Goal: Information Seeking & Learning: Learn about a topic

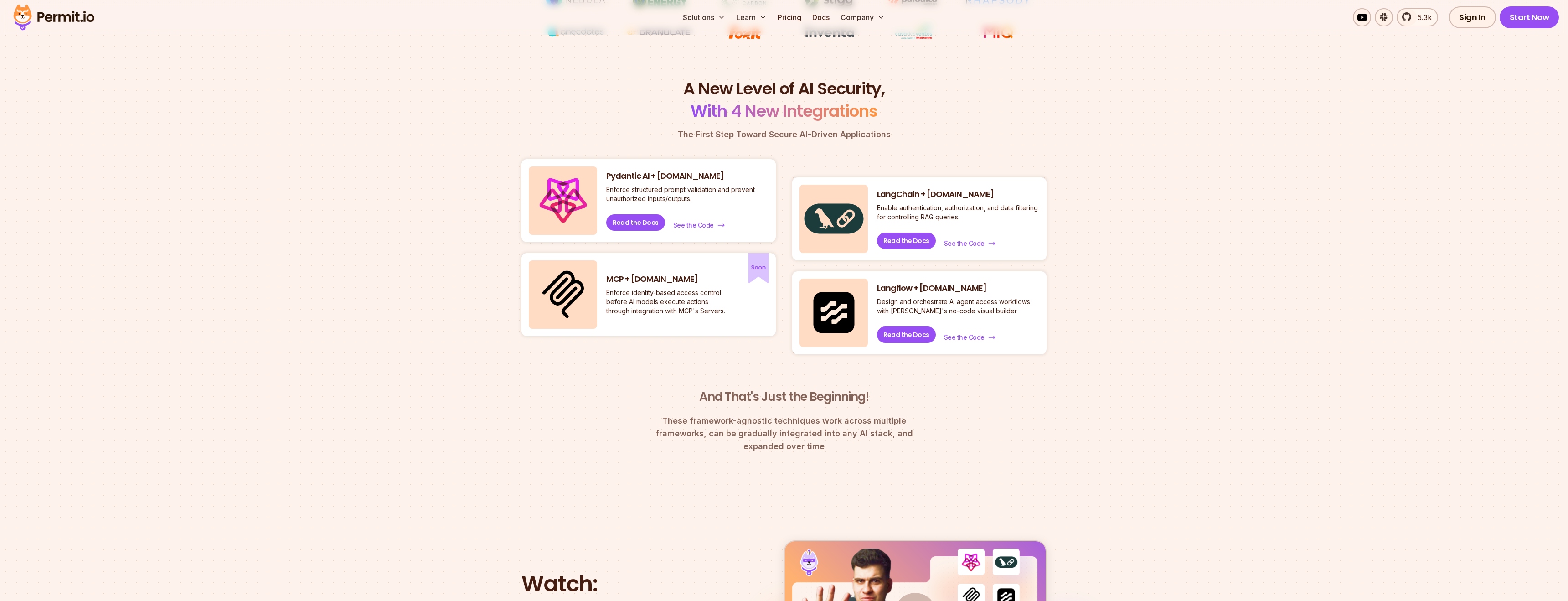
scroll to position [329, 0]
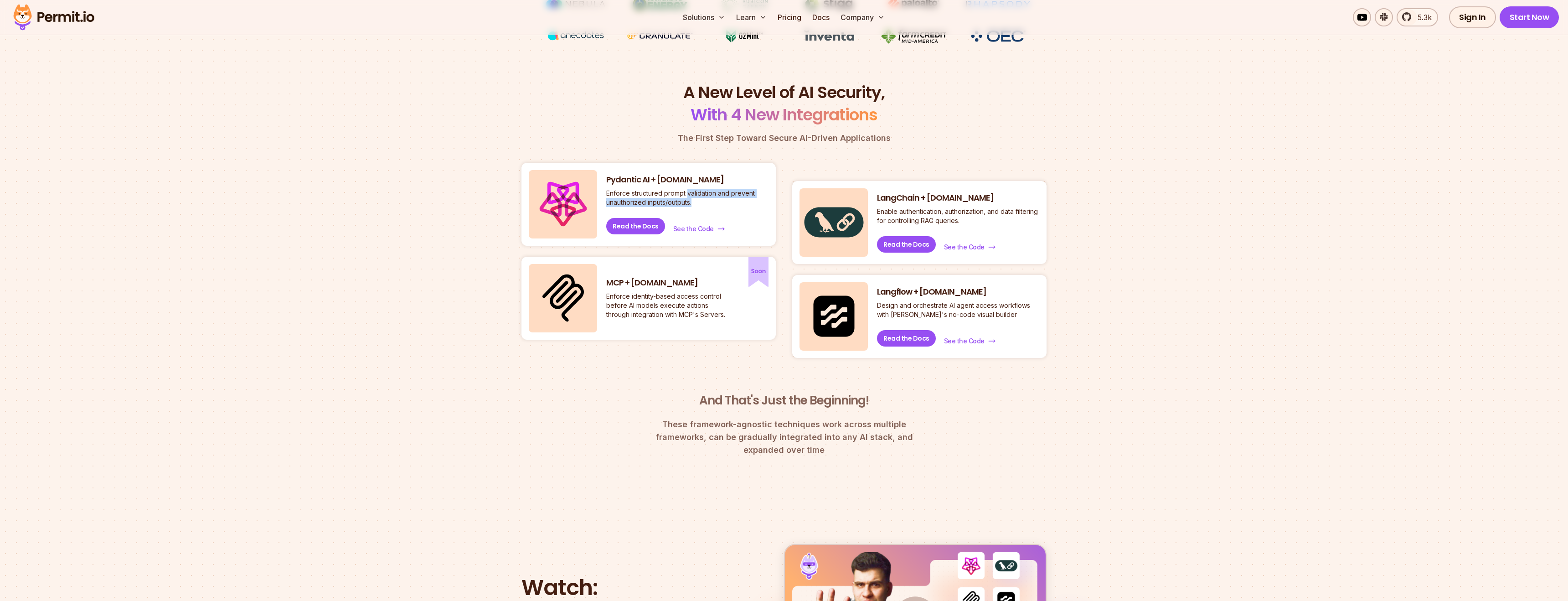
drag, startPoint x: 688, startPoint y: 192, endPoint x: 698, endPoint y: 204, distance: 15.6
click at [698, 204] on p "Enforce structured prompt validation and prevent unauthorized inputs/outputs." at bounding box center [687, 198] width 163 height 18
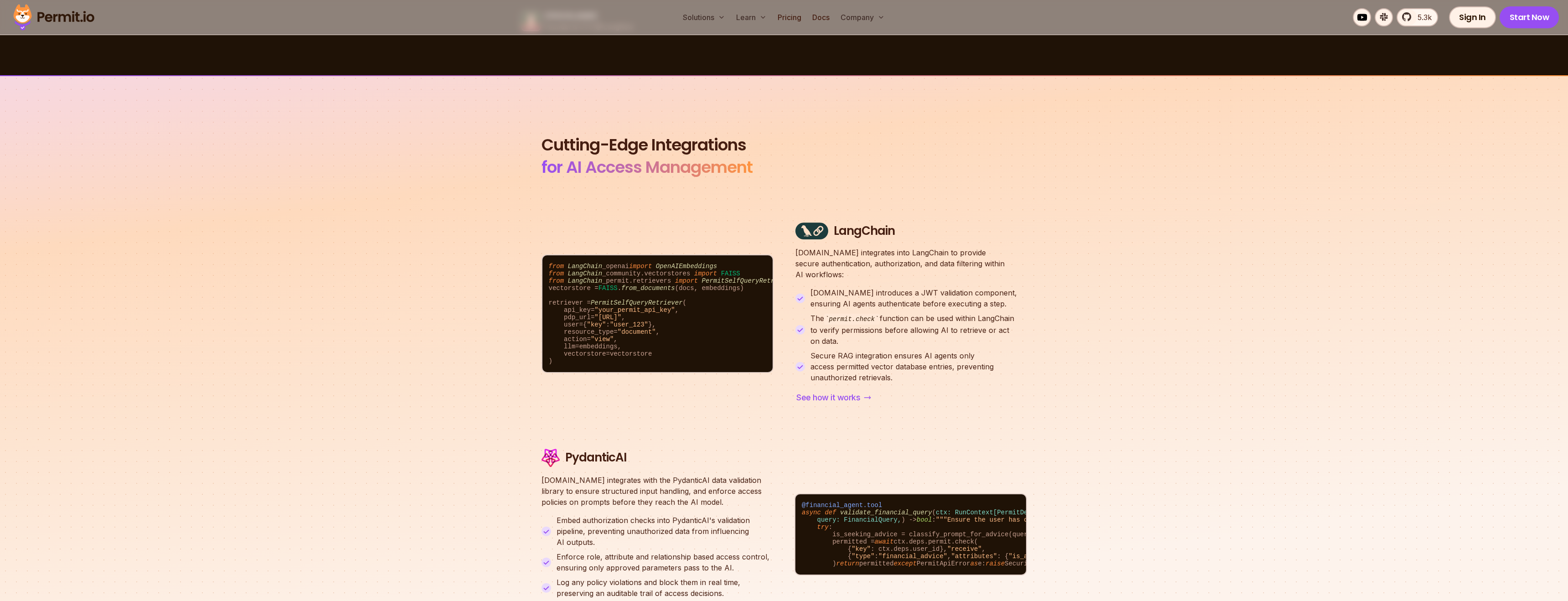
scroll to position [2897, 0]
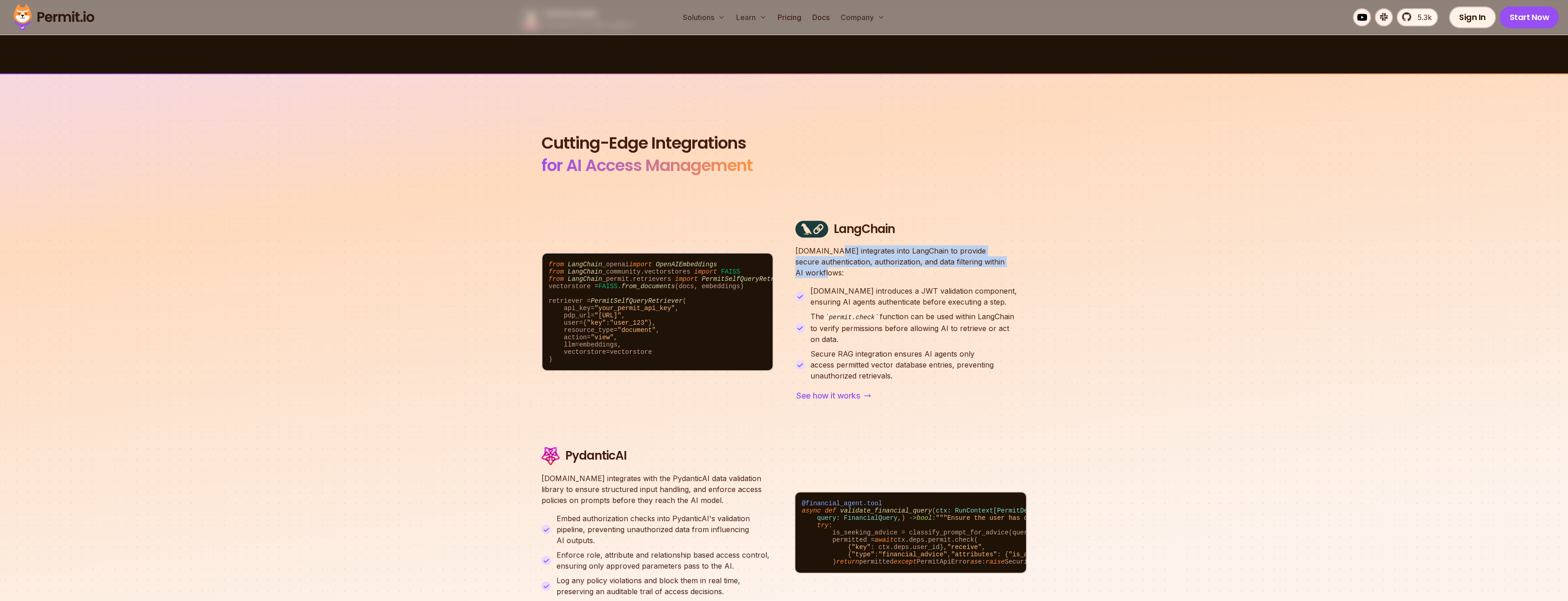
drag, startPoint x: 828, startPoint y: 237, endPoint x: 895, endPoint y: 257, distance: 69.9
click at [895, 257] on p "[DOMAIN_NAME] integrates into LangChain to provide secure authentication, autho…" at bounding box center [911, 262] width 231 height 33
drag, startPoint x: 850, startPoint y: 250, endPoint x: 921, endPoint y: 262, distance: 72.0
click at [921, 262] on p "[DOMAIN_NAME] integrates into LangChain to provide secure authentication, autho…" at bounding box center [911, 262] width 231 height 33
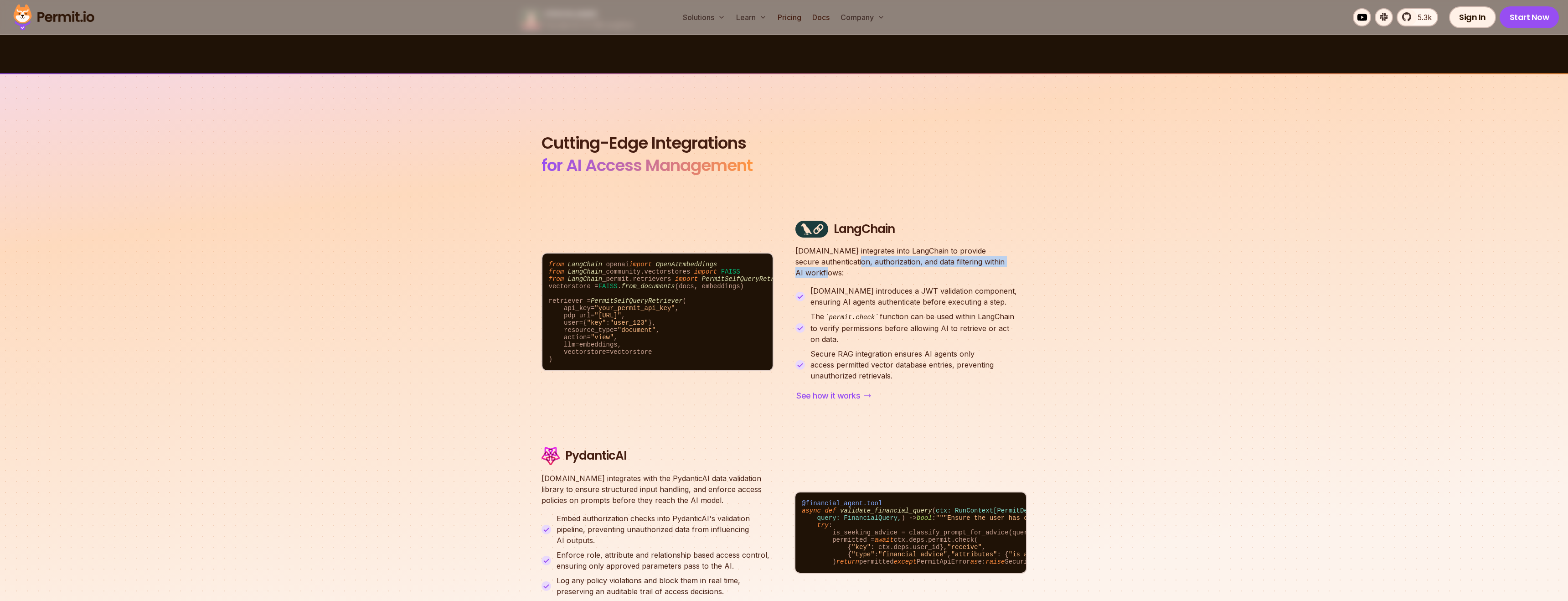
click at [921, 262] on p "[DOMAIN_NAME] integrates into LangChain to provide secure authentication, autho…" at bounding box center [911, 262] width 231 height 33
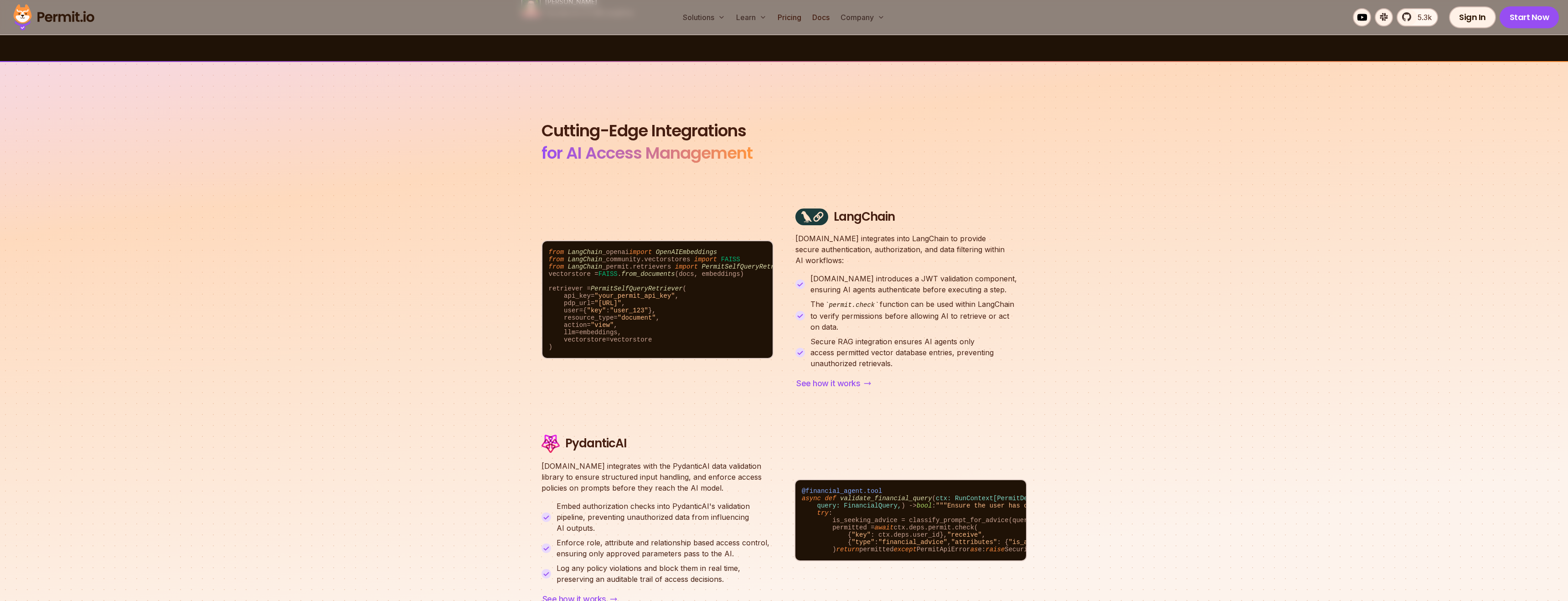
scroll to position [2911, 0]
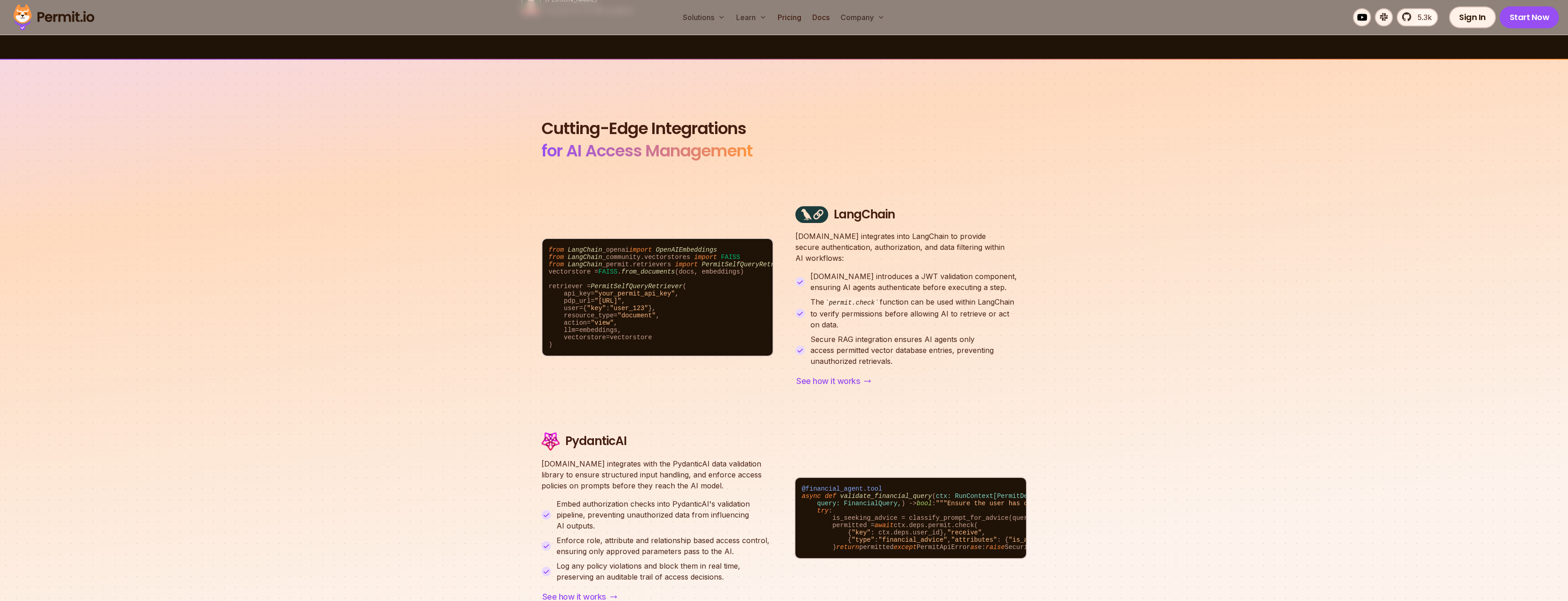
click at [937, 250] on p "[DOMAIN_NAME] integrates into LangChain to provide secure authentication, autho…" at bounding box center [911, 247] width 231 height 33
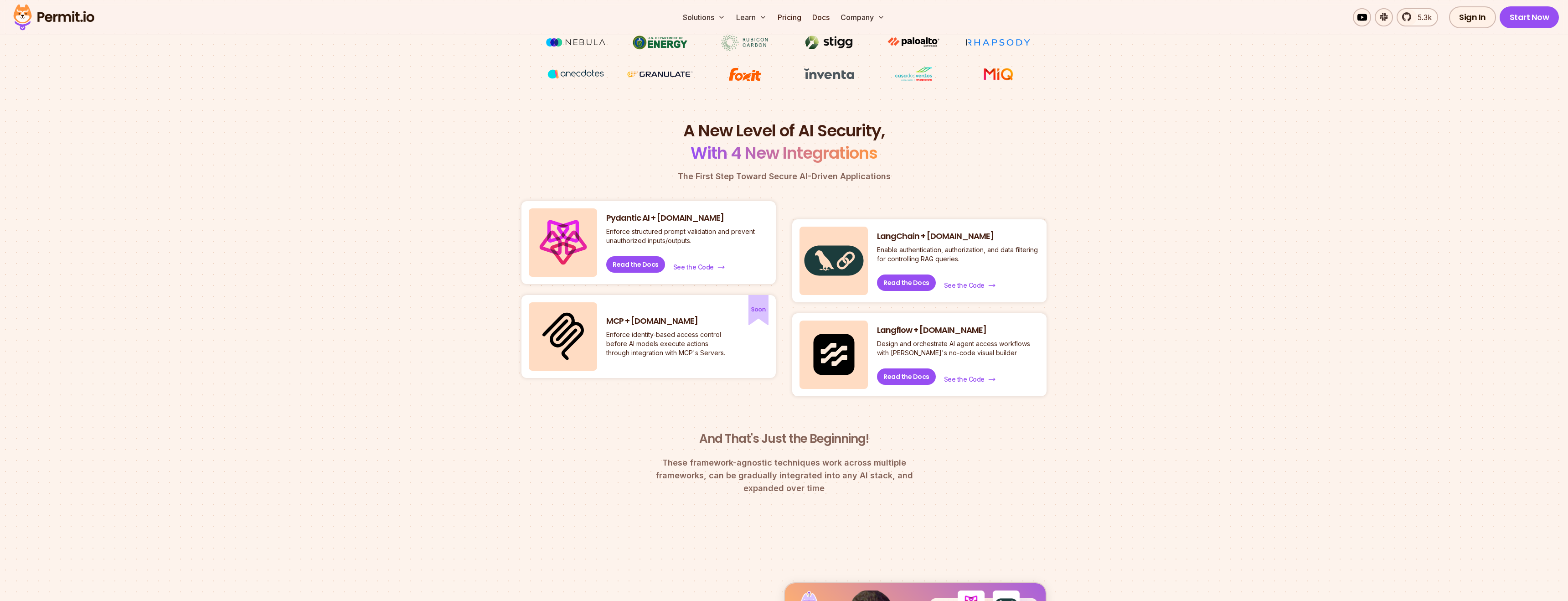
scroll to position [0, 0]
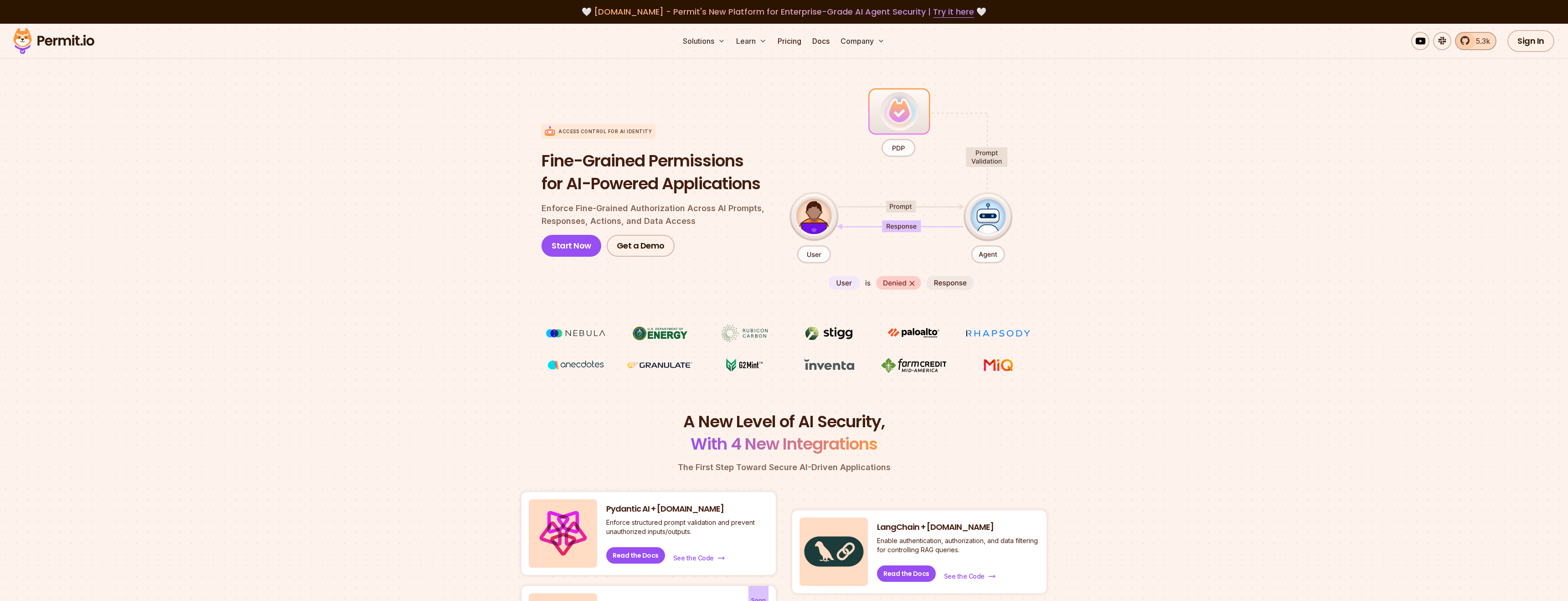
click at [1482, 43] on span "5.3k" at bounding box center [1480, 41] width 19 height 11
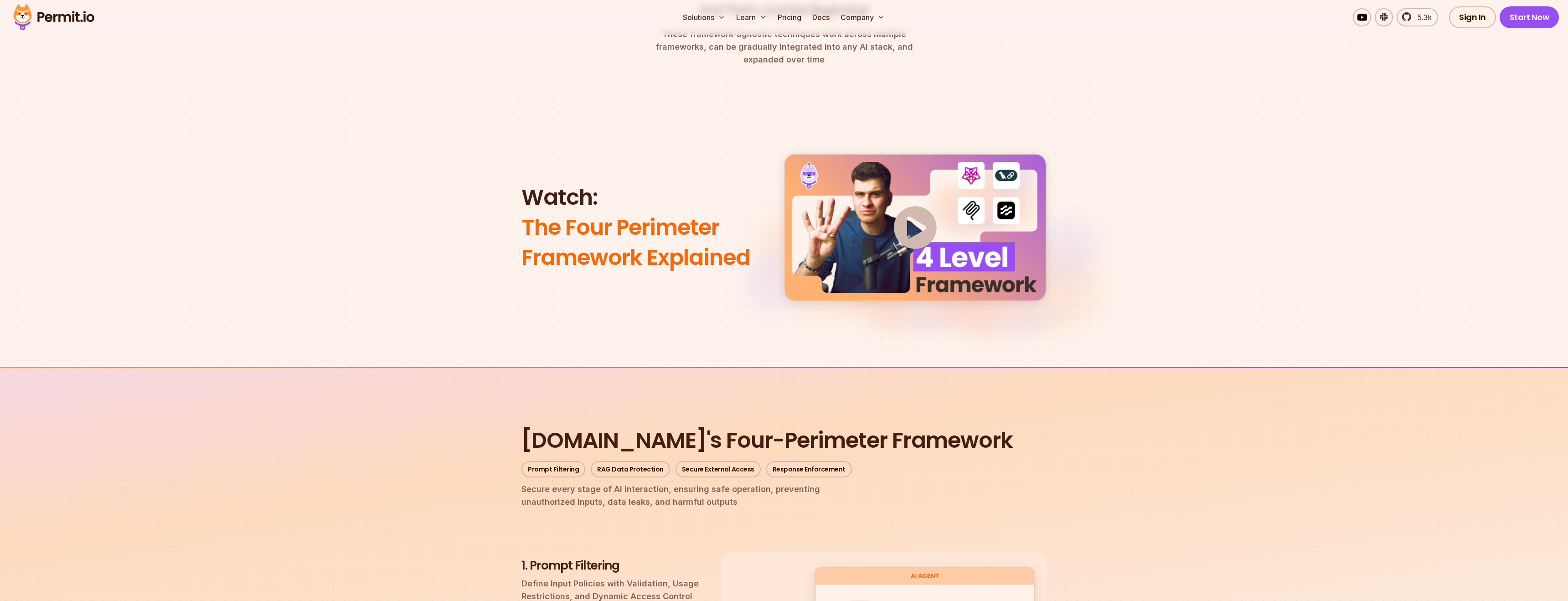
scroll to position [727, 0]
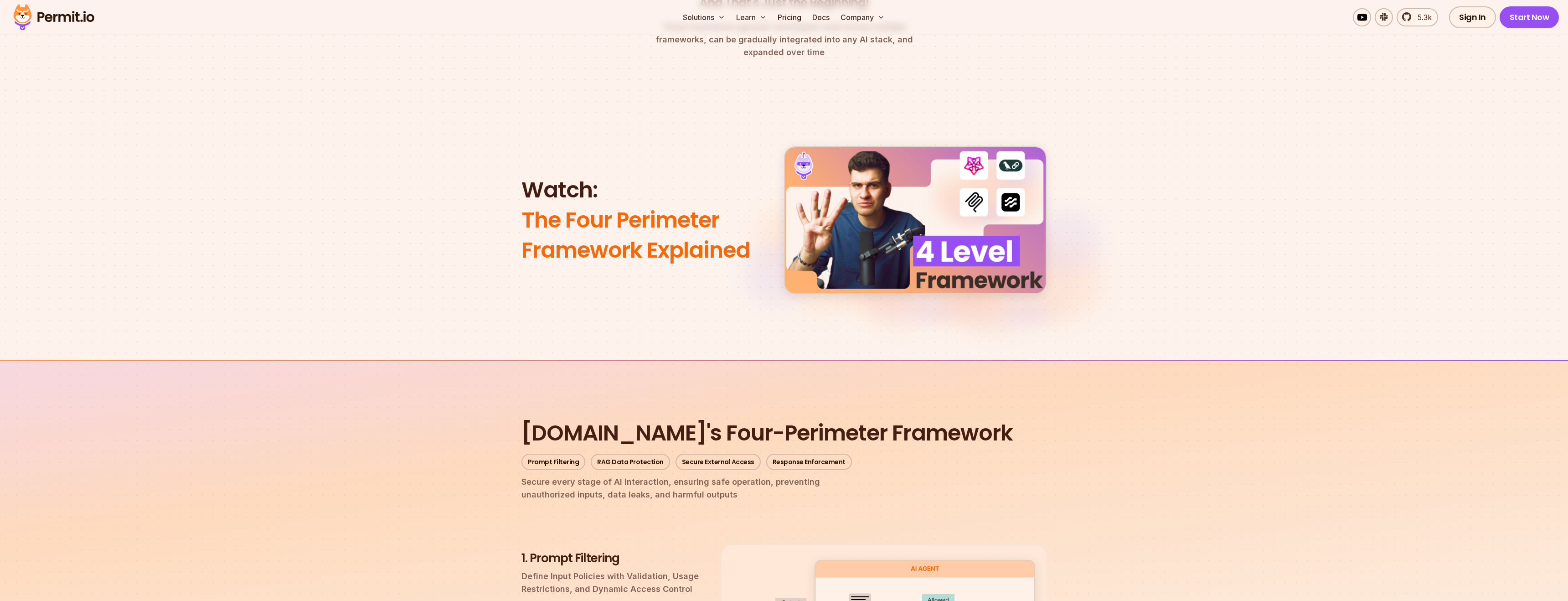
click at [912, 211] on img at bounding box center [915, 220] width 43 height 43
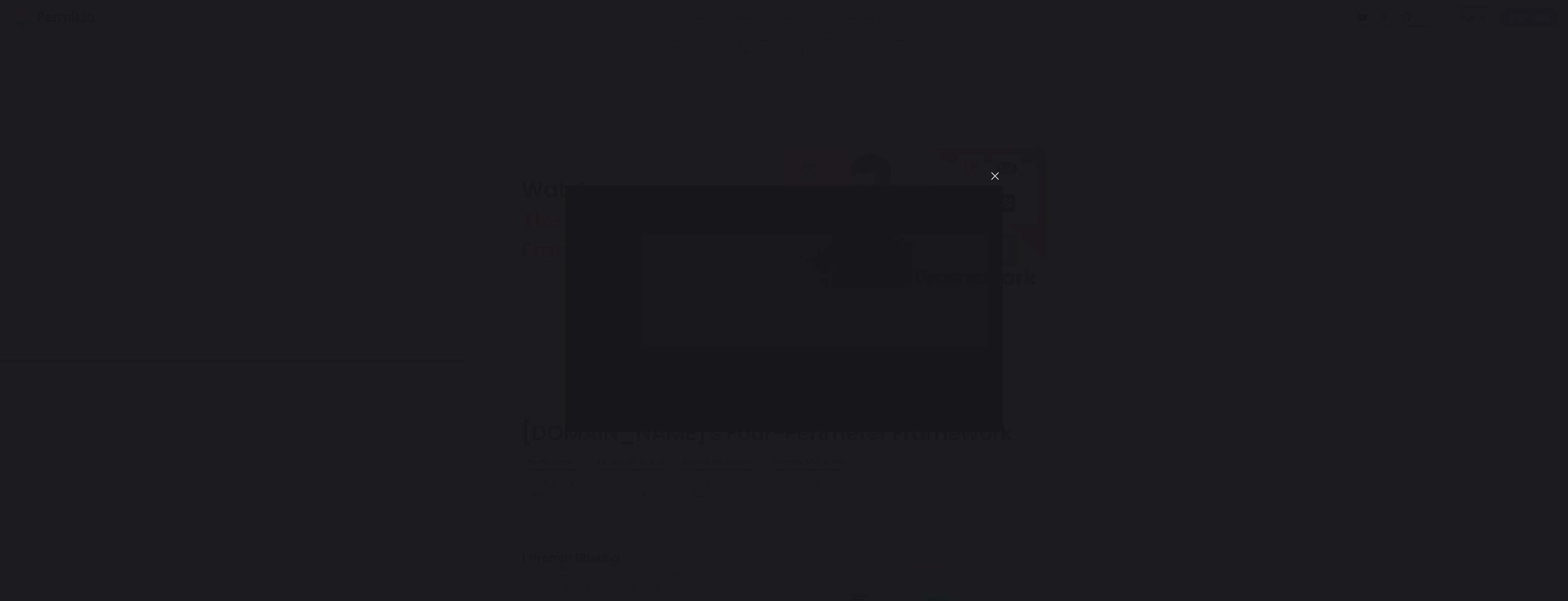
click at [998, 178] on button "You can close this modal content with the ESC key" at bounding box center [995, 175] width 15 height 15
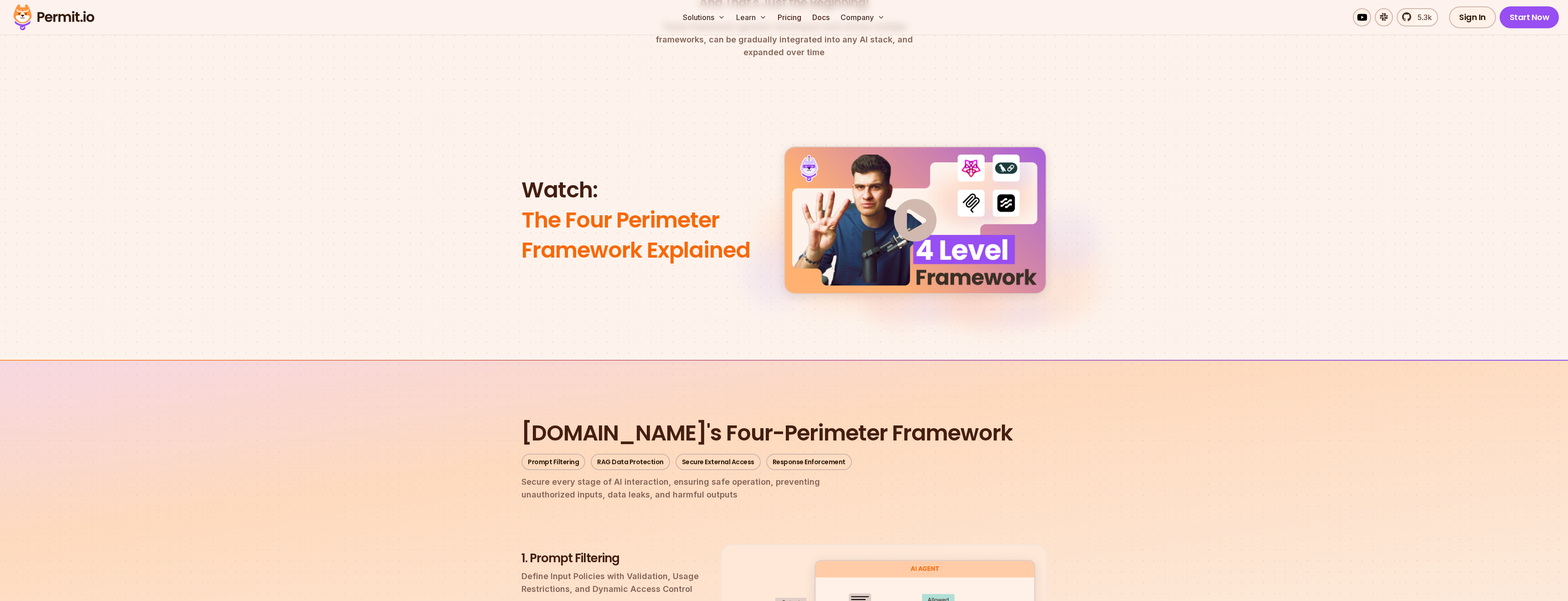
click at [1139, 233] on section "Watch: The Four Perimeter Framework Explained" at bounding box center [784, 231] width 1568 height 257
click at [648, 418] on h2 "[DOMAIN_NAME]'s Four-Perimeter Framework" at bounding box center [784, 433] width 525 height 30
click at [732, 418] on h2 "[DOMAIN_NAME]'s Four-Perimeter Framework" at bounding box center [784, 433] width 525 height 30
click at [802, 418] on h2 "[DOMAIN_NAME]'s Four-Perimeter Framework" at bounding box center [784, 433] width 525 height 30
click at [723, 454] on link "Secure External Access" at bounding box center [718, 462] width 85 height 16
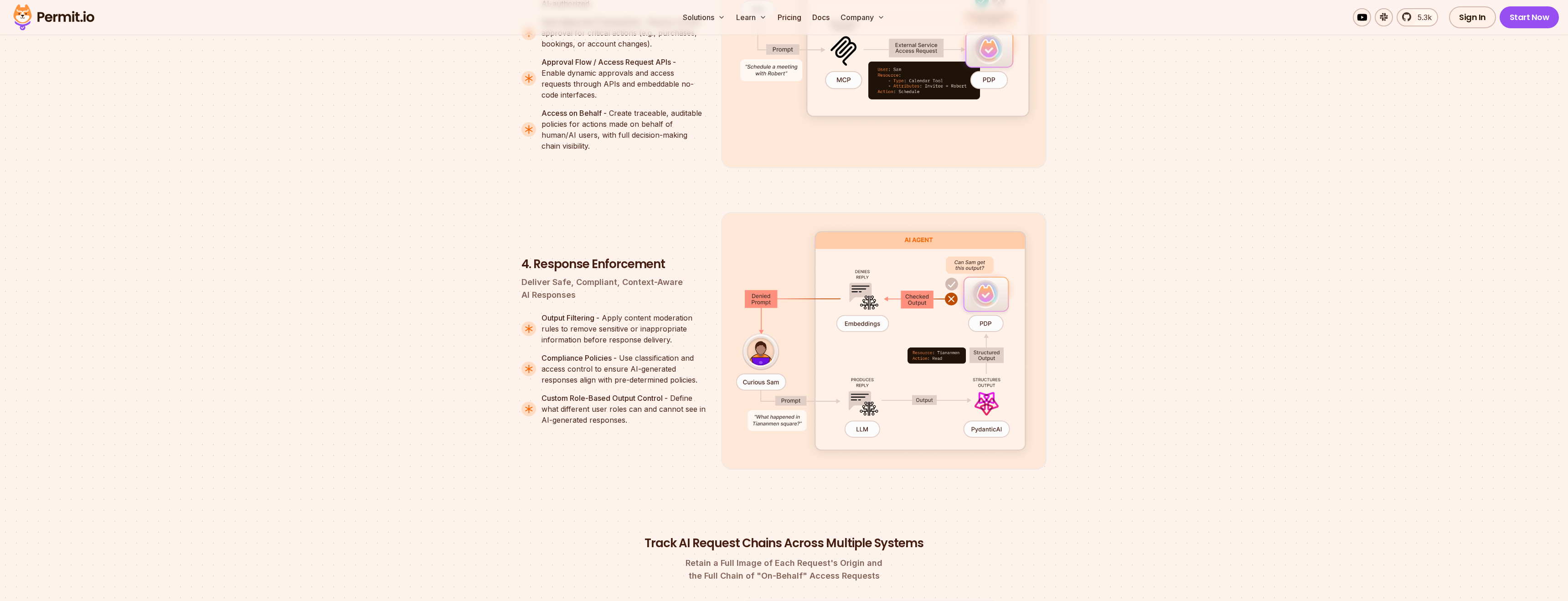
scroll to position [2009, 0]
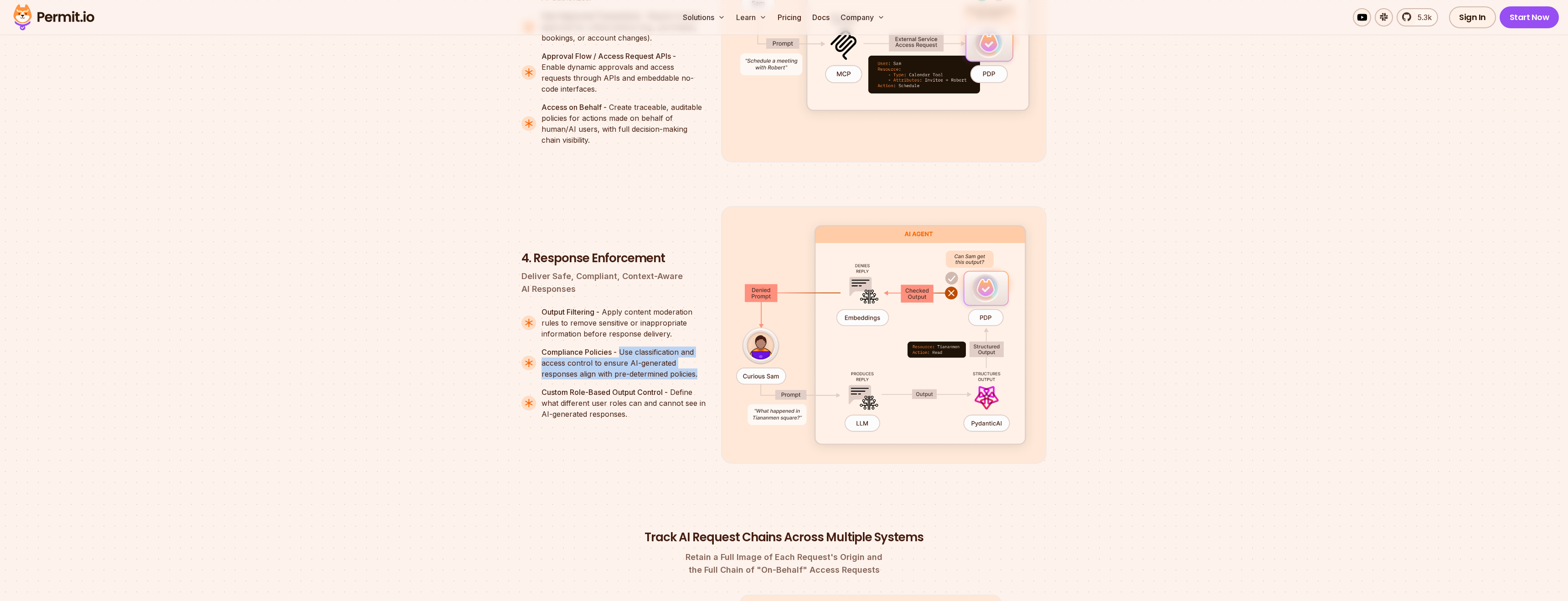
drag, startPoint x: 620, startPoint y: 339, endPoint x: 701, endPoint y: 365, distance: 85.1
click at [701, 365] on p "Compliance Policies - Use classification and access control to ensure AI-genera…" at bounding box center [624, 363] width 165 height 33
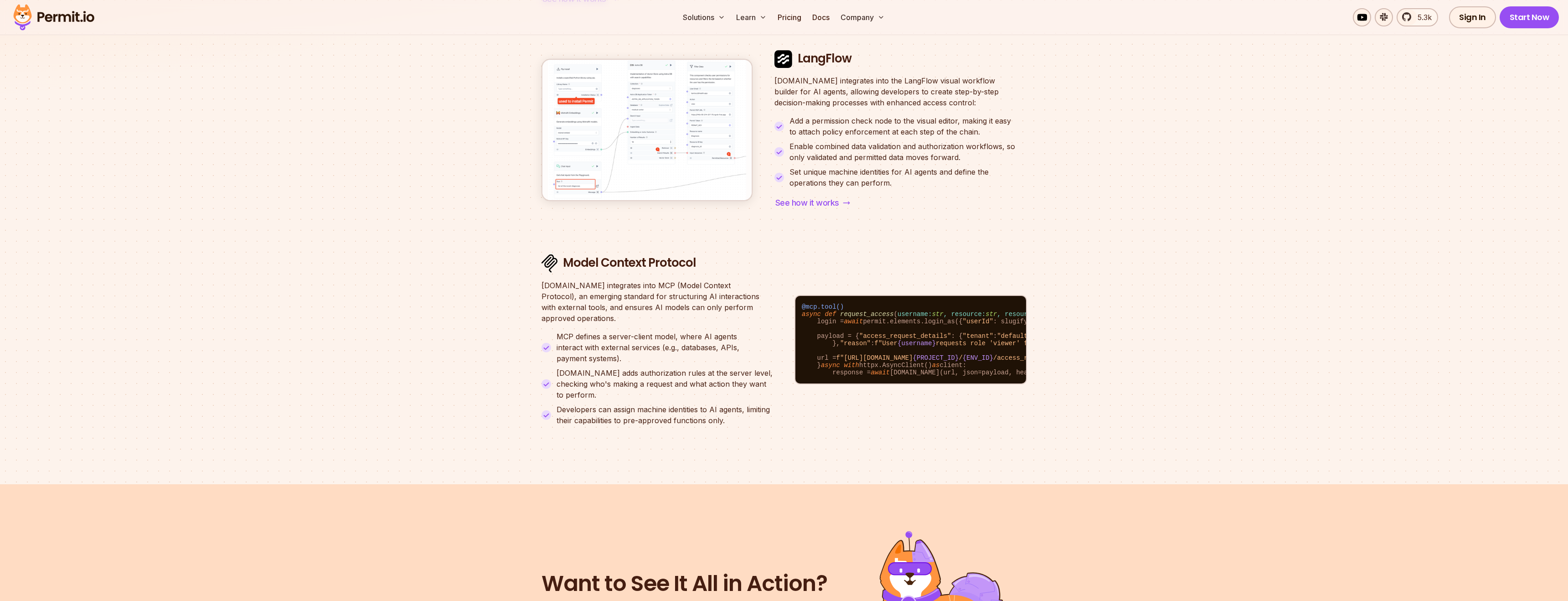
scroll to position [3509, 0]
drag, startPoint x: 539, startPoint y: 273, endPoint x: 625, endPoint y: 306, distance: 92.1
click at [625, 306] on p "[DOMAIN_NAME] integrates into MCP (Model Context Protocol), an emerging standar…" at bounding box center [657, 303] width 231 height 44
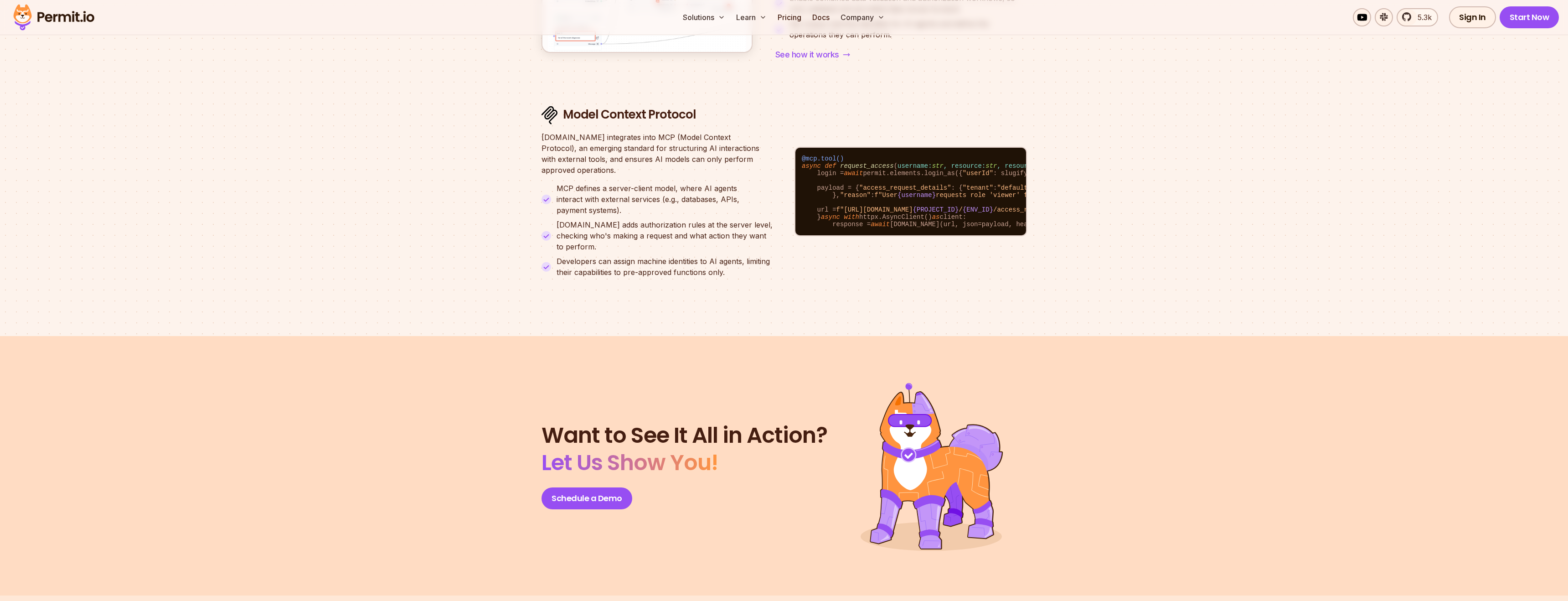
scroll to position [3663, 0]
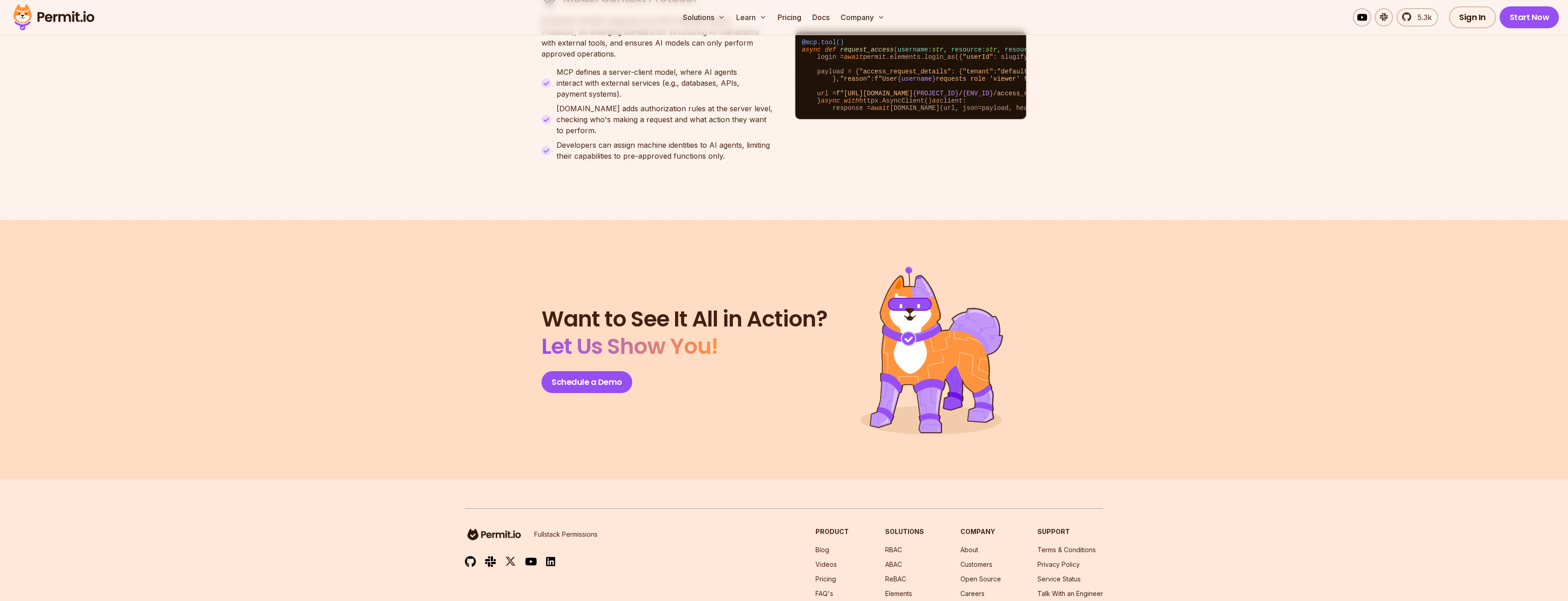
scroll to position [3776, 0]
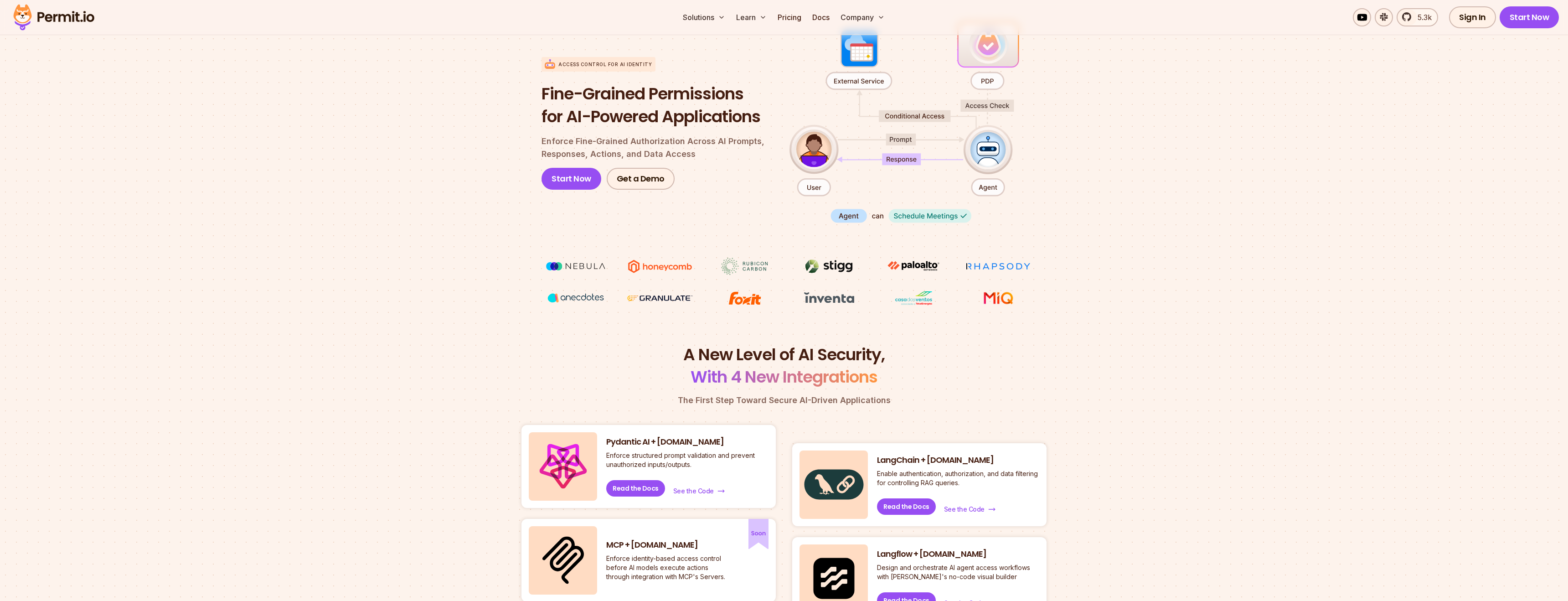
scroll to position [0, 0]
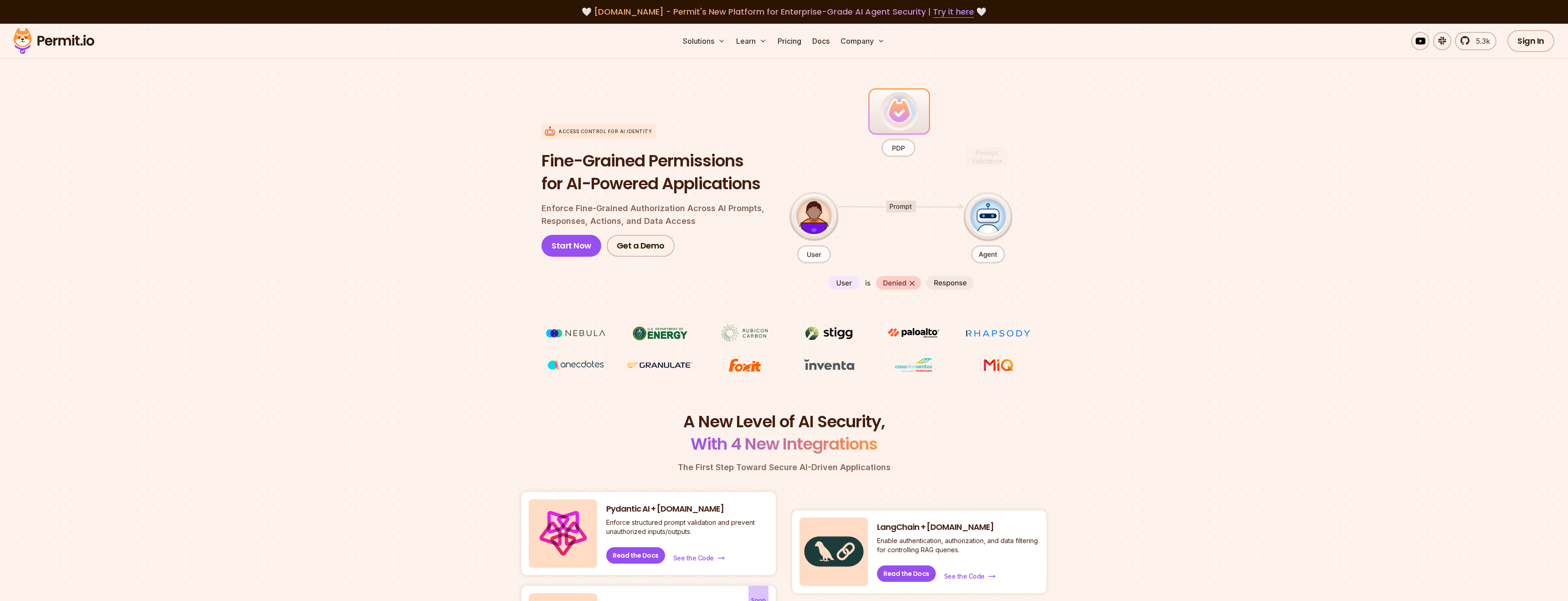
click at [494, 255] on section "Access control for AI Identity Fine-Grained Permissions for AI-Powered Applicat…" at bounding box center [784, 230] width 1568 height 361
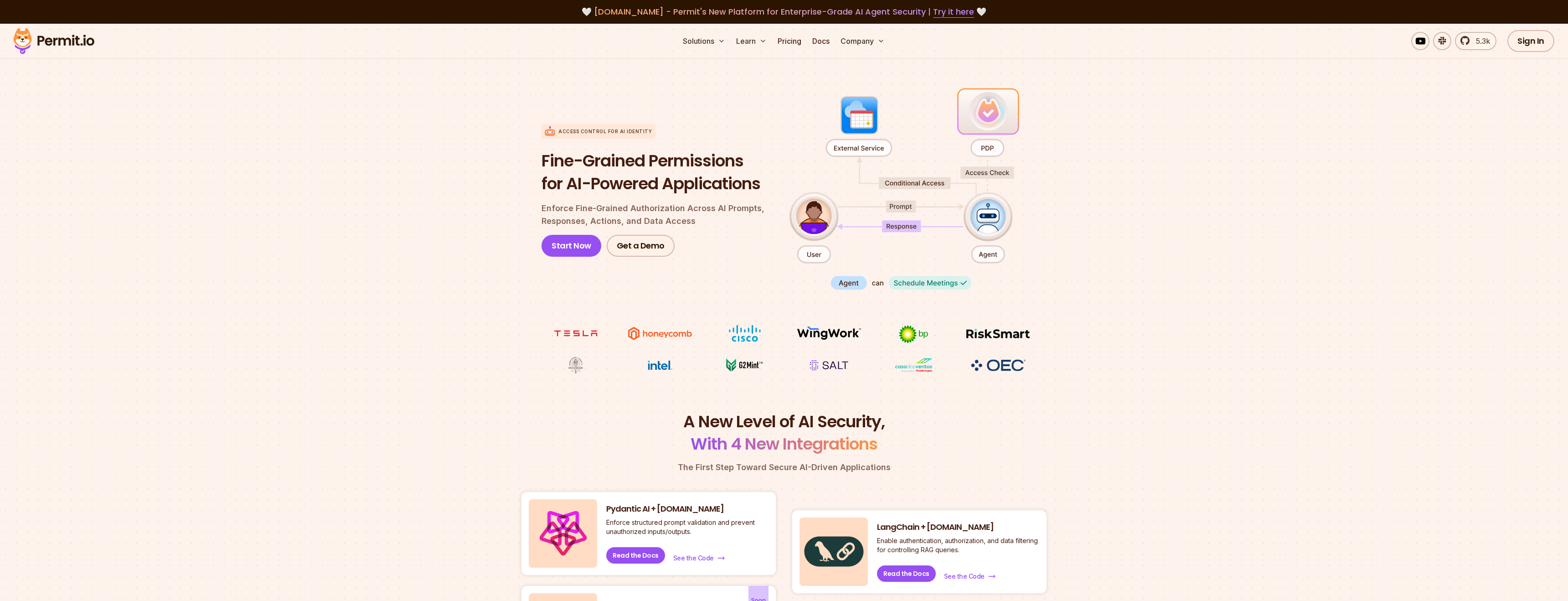
click at [70, 41] on img at bounding box center [54, 41] width 89 height 31
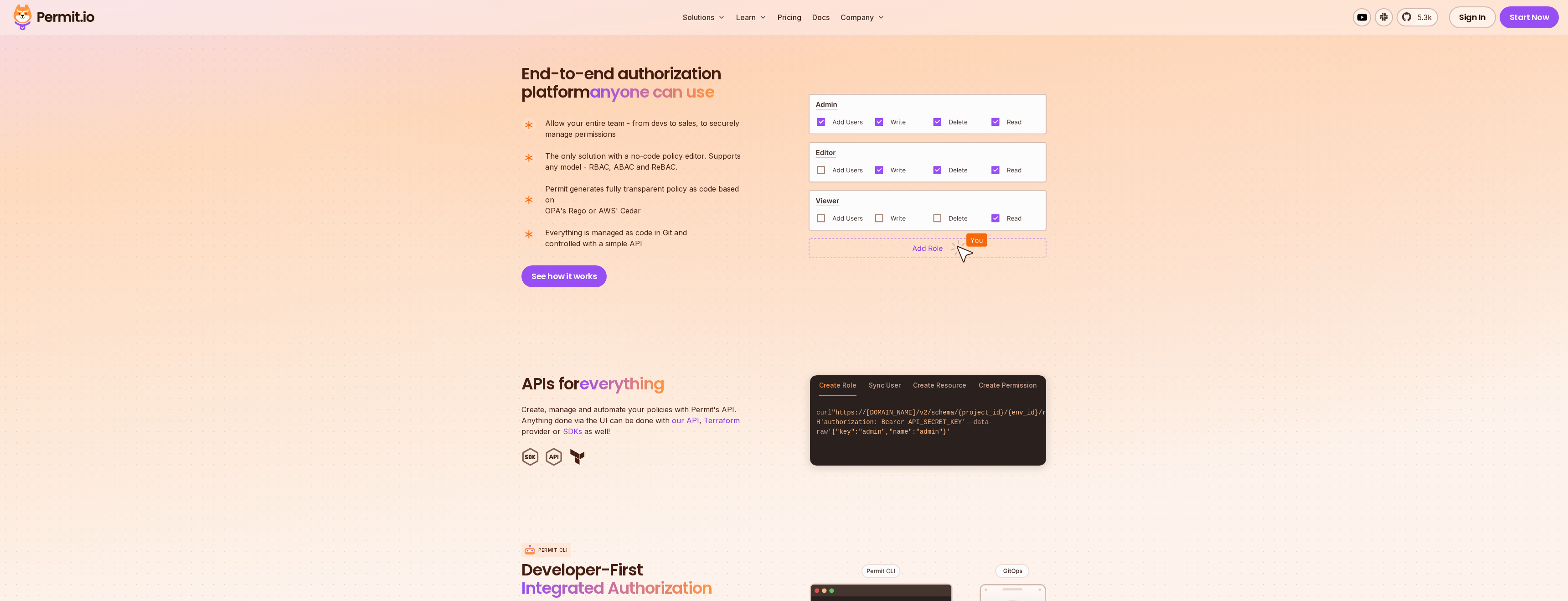
scroll to position [624, 0]
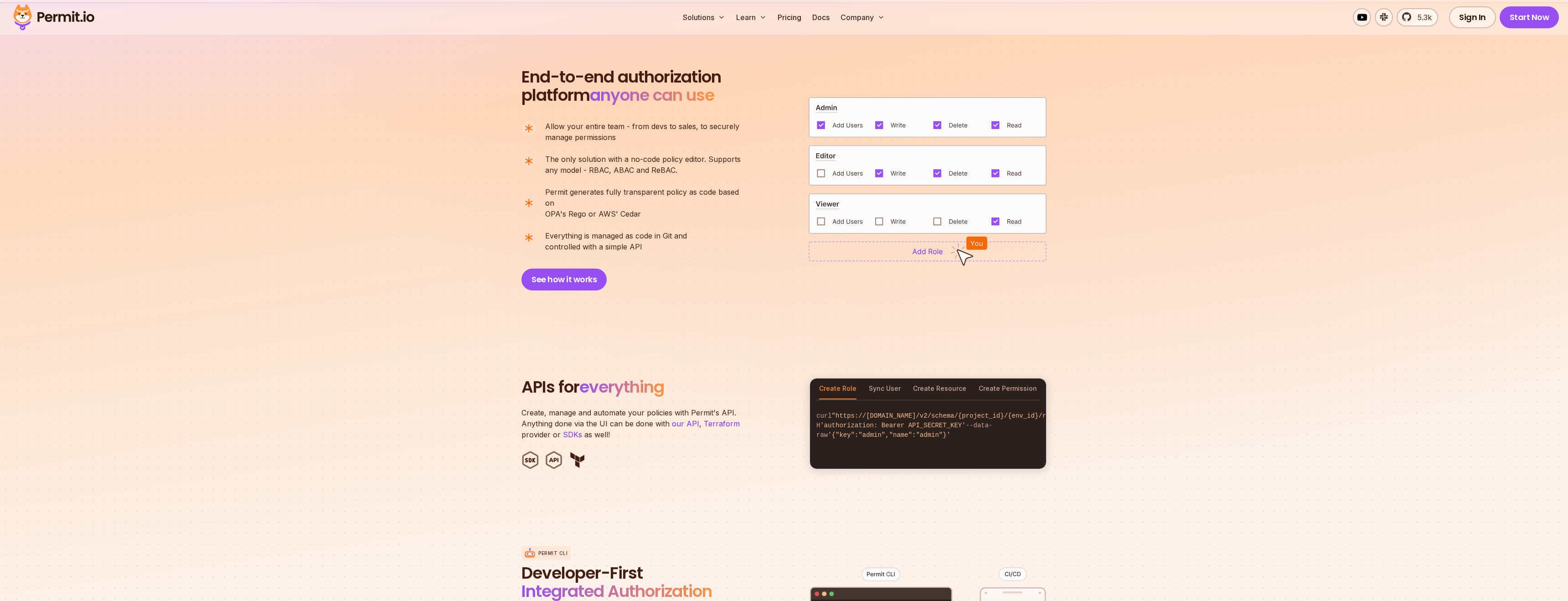
drag, startPoint x: 705, startPoint y: 161, endPoint x: 705, endPoint y: 173, distance: 12.0
click at [705, 173] on p "The only solution with a no-code policy editor. Supports any model - RBAC, ABAC…" at bounding box center [643, 164] width 195 height 22
drag, startPoint x: 643, startPoint y: 159, endPoint x: 732, endPoint y: 175, distance: 90.4
click at [732, 175] on p "The only solution with a no-code policy editor. Supports any model - RBAC, ABAC…" at bounding box center [643, 164] width 195 height 22
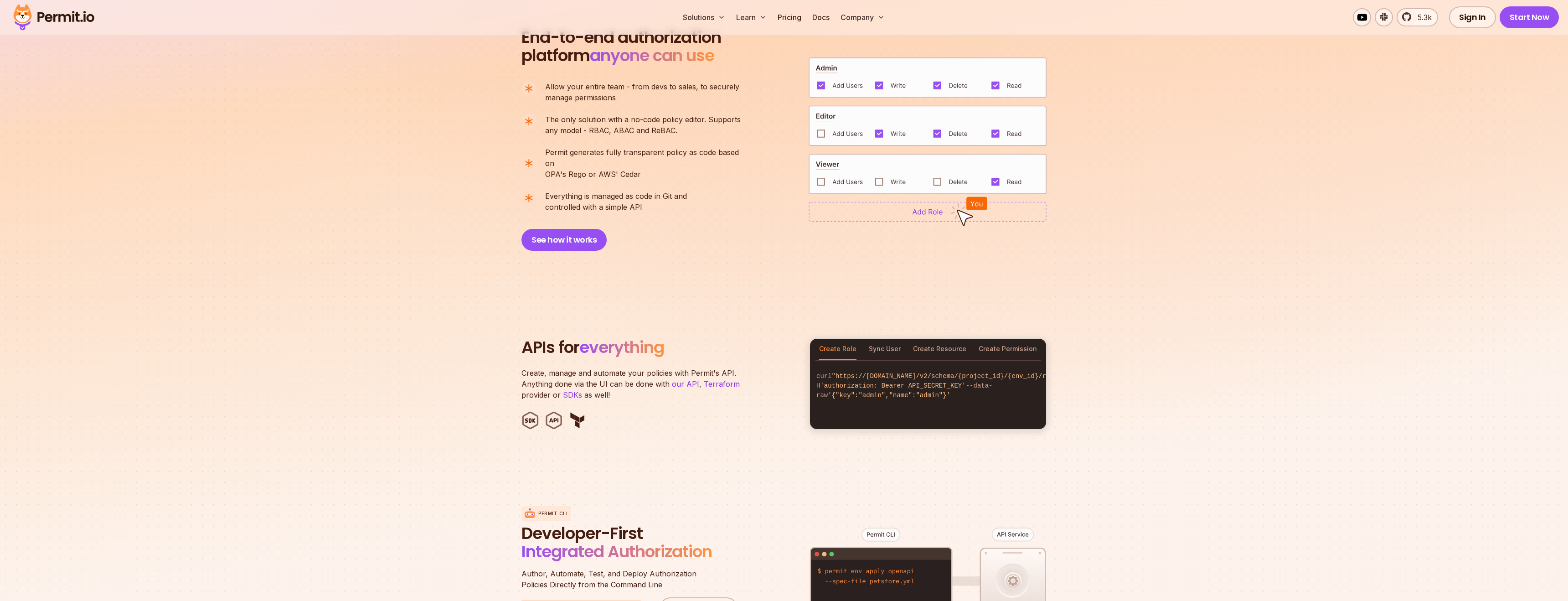
scroll to position [683, 0]
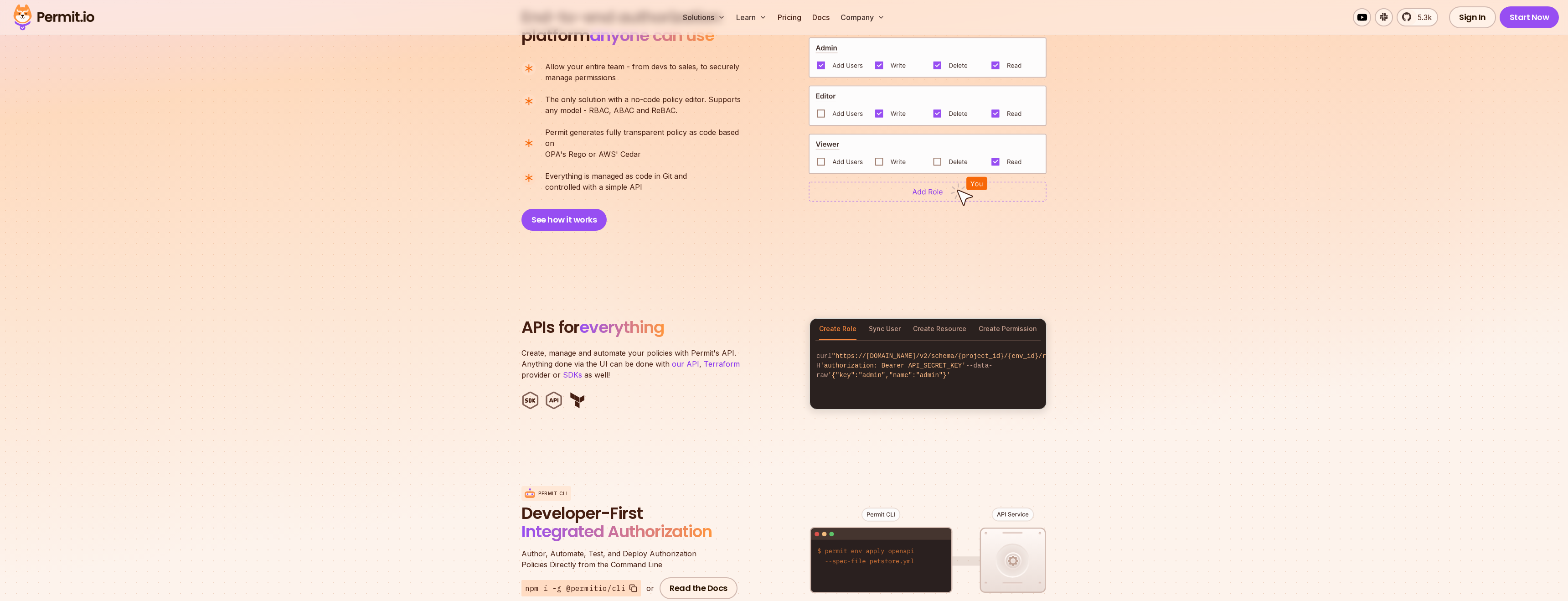
click at [756, 275] on section "APIs for everything Create, manage and automate your policies with Permit's API…" at bounding box center [784, 364] width 1568 height 179
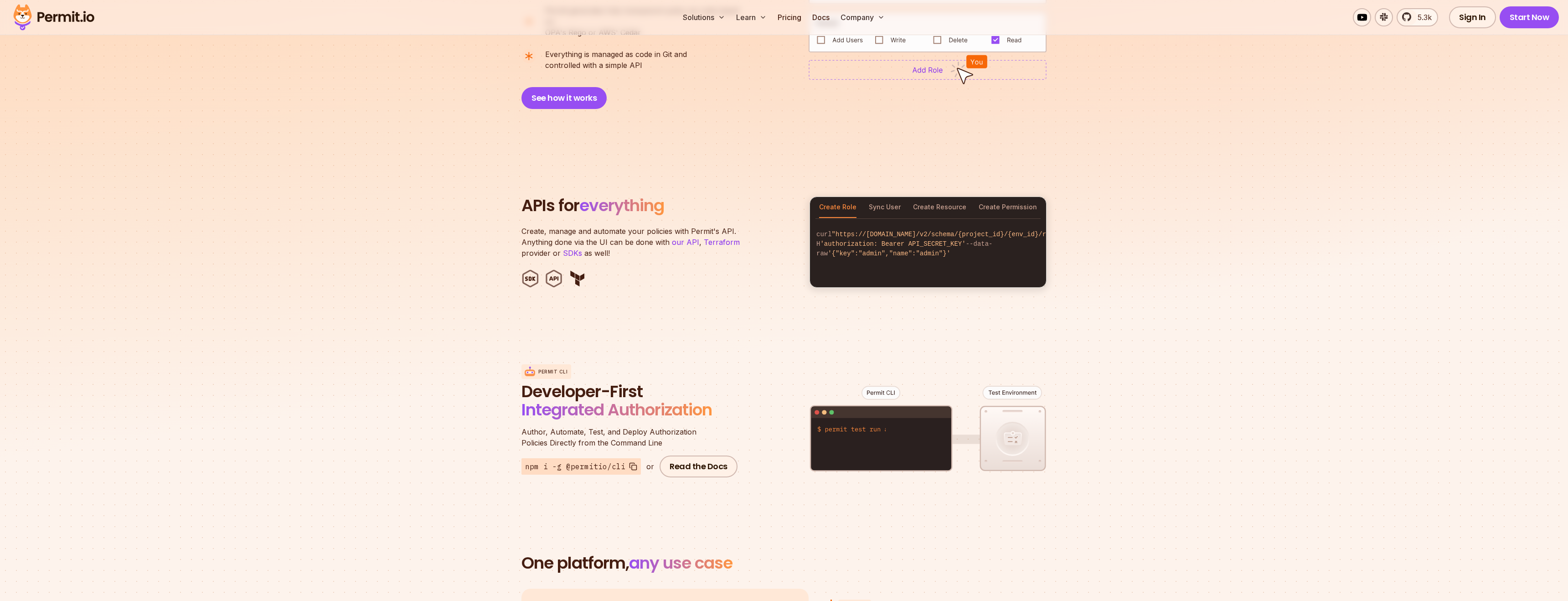
scroll to position [814, 0]
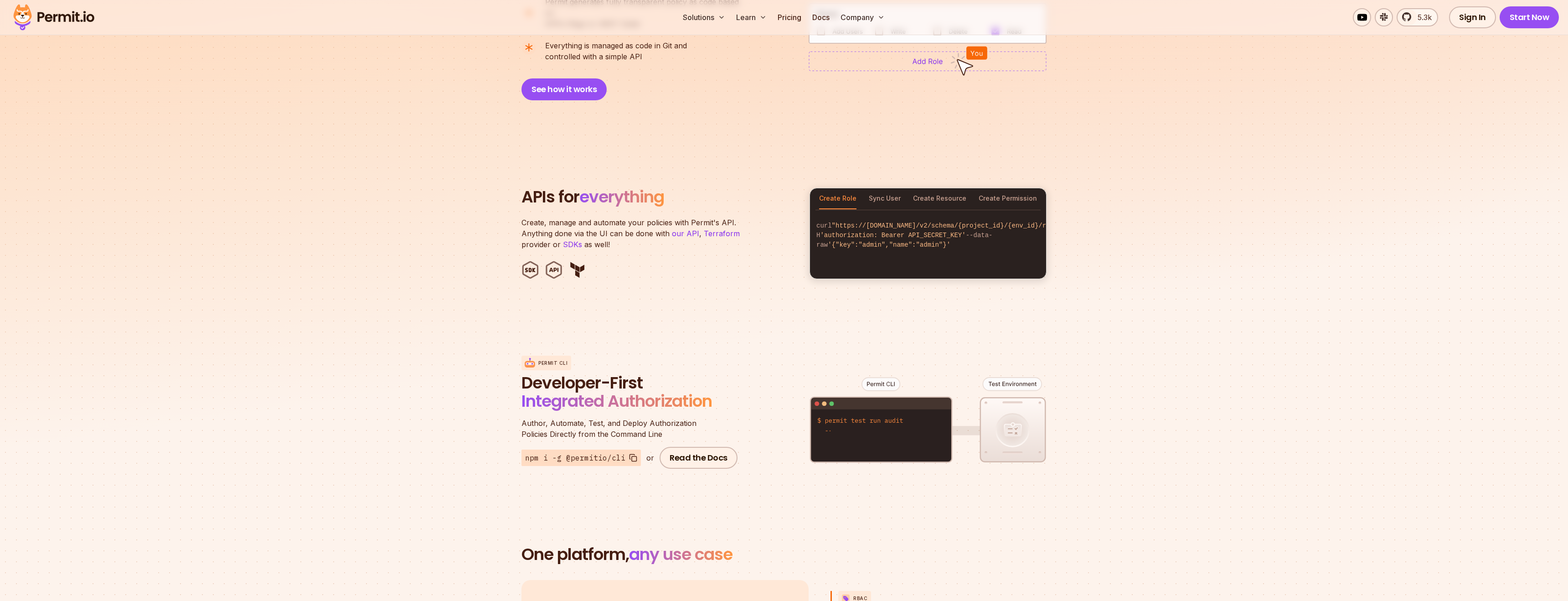
click at [754, 301] on section "APIs for everything Create, manage and automate your policies with Permit's API…" at bounding box center [784, 234] width 1568 height 179
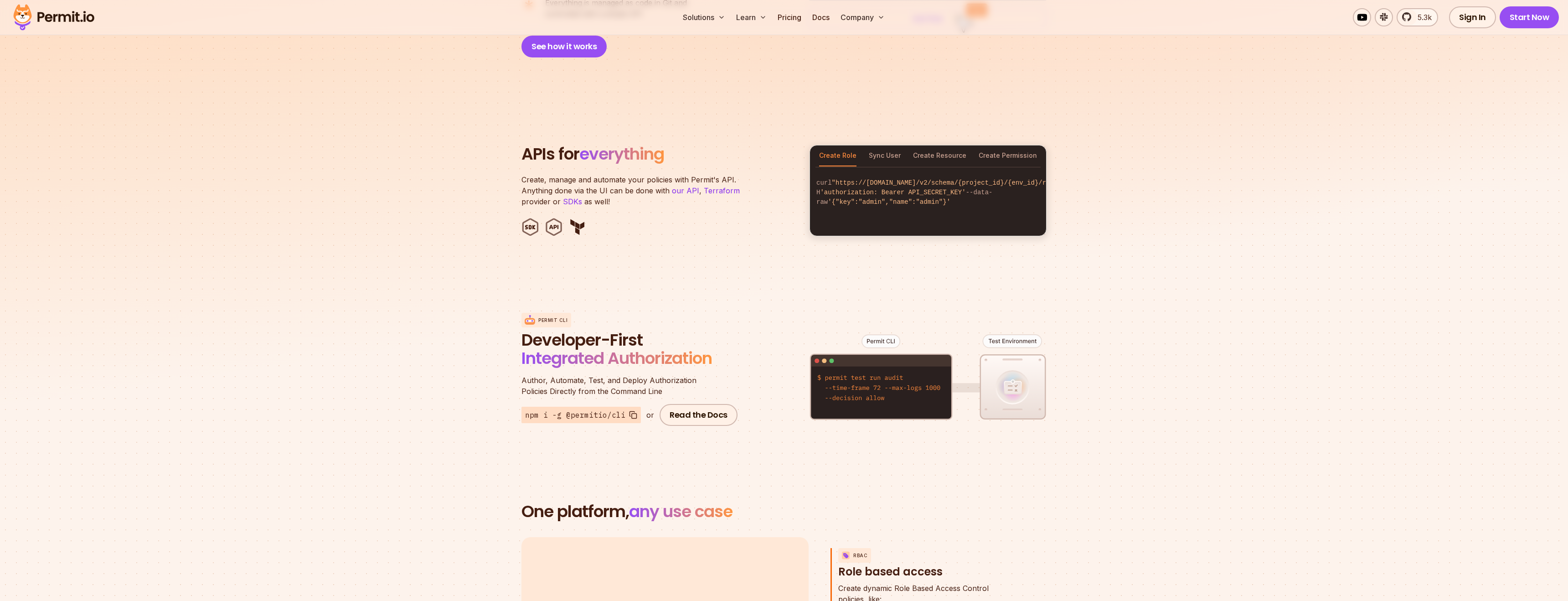
scroll to position [1094, 0]
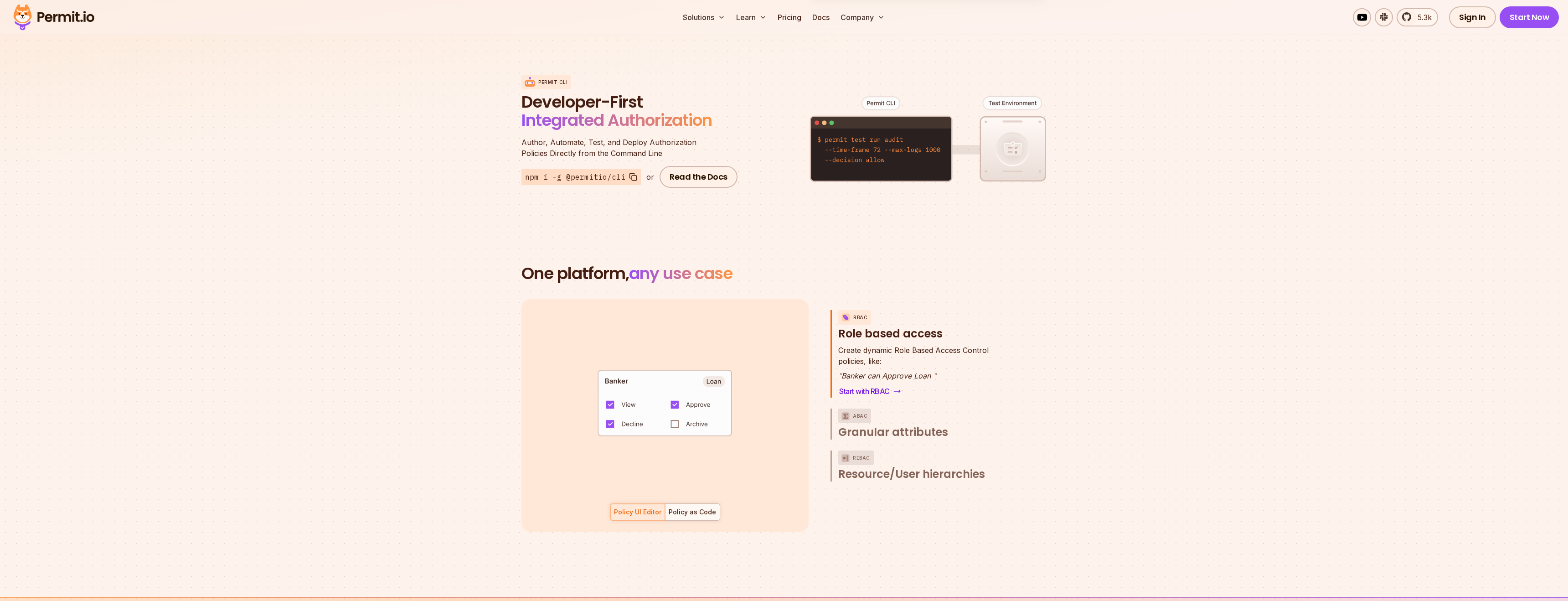
click at [773, 222] on section "One platform, any use case RBAC Role based access default allow := false allow …" at bounding box center [784, 409] width 1568 height 377
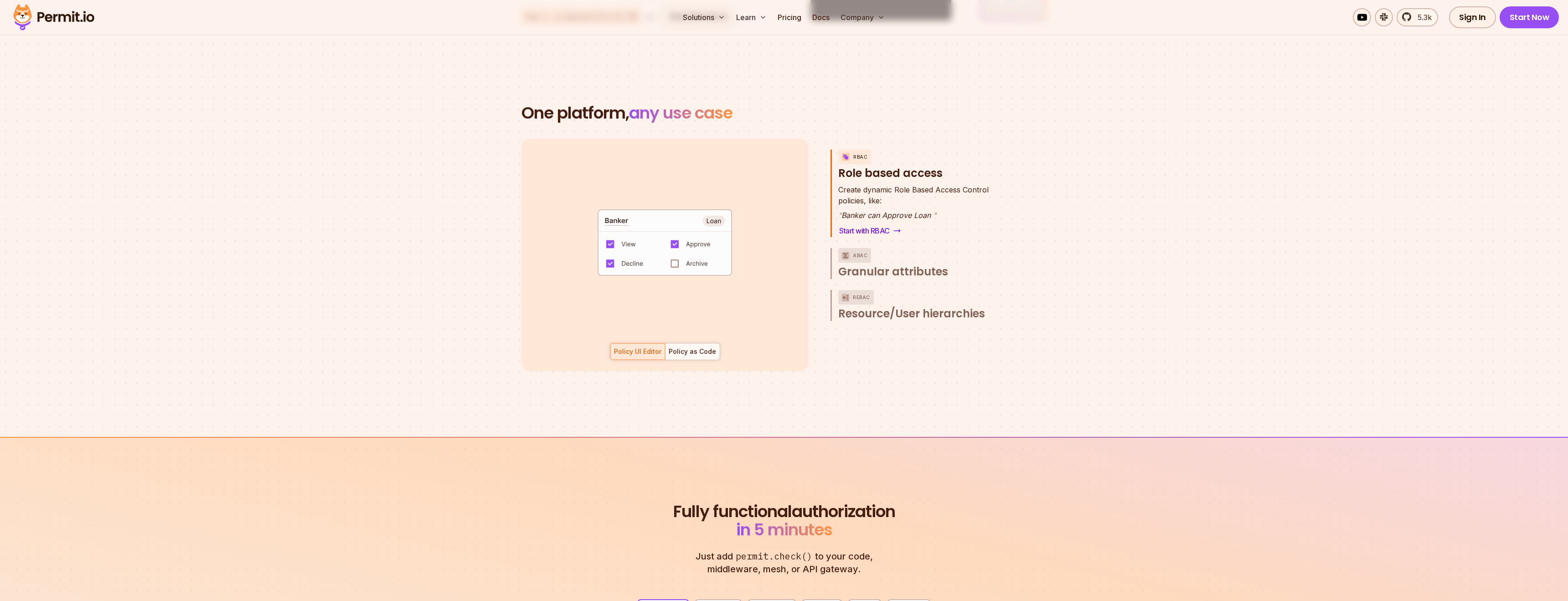
scroll to position [40, 0]
click at [903, 378] on section "One platform, any use case RBAC Role based access default allow := false allow …" at bounding box center [784, 248] width 1568 height 377
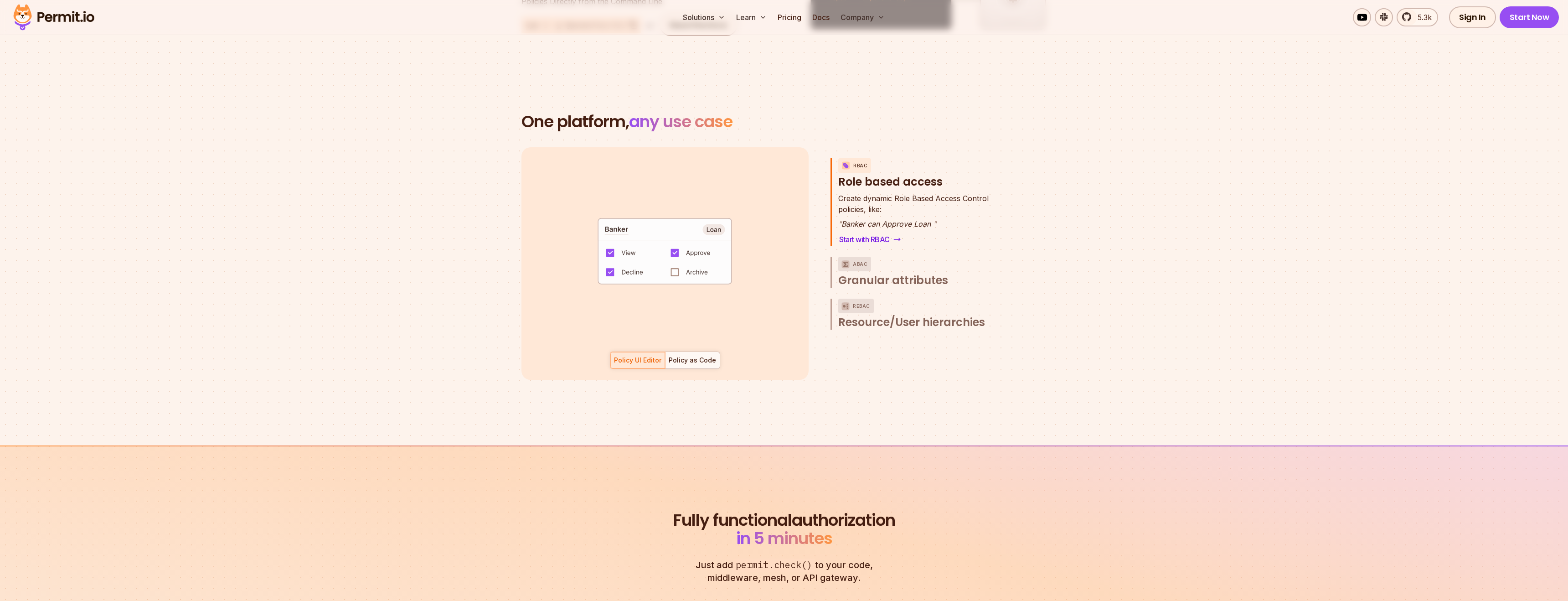
scroll to position [1243, 0]
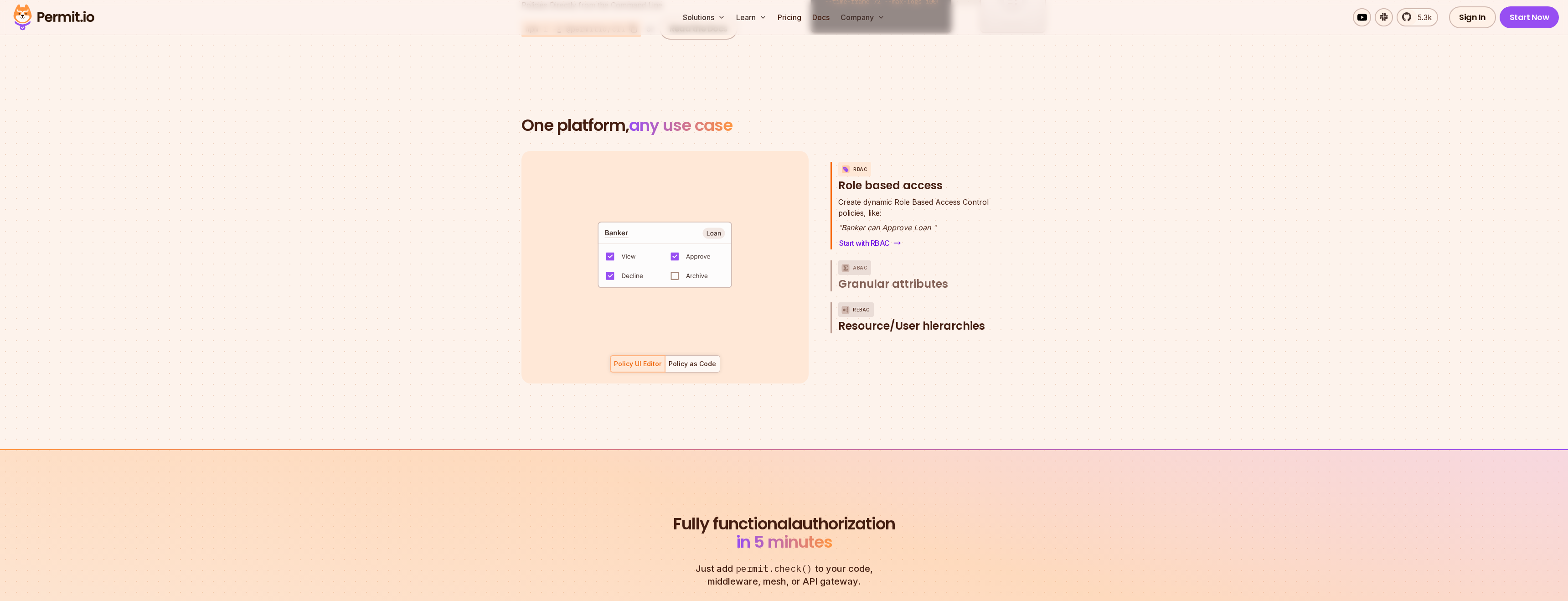
click at [900, 318] on span "Resource/User hierarchies" at bounding box center [911, 326] width 147 height 15
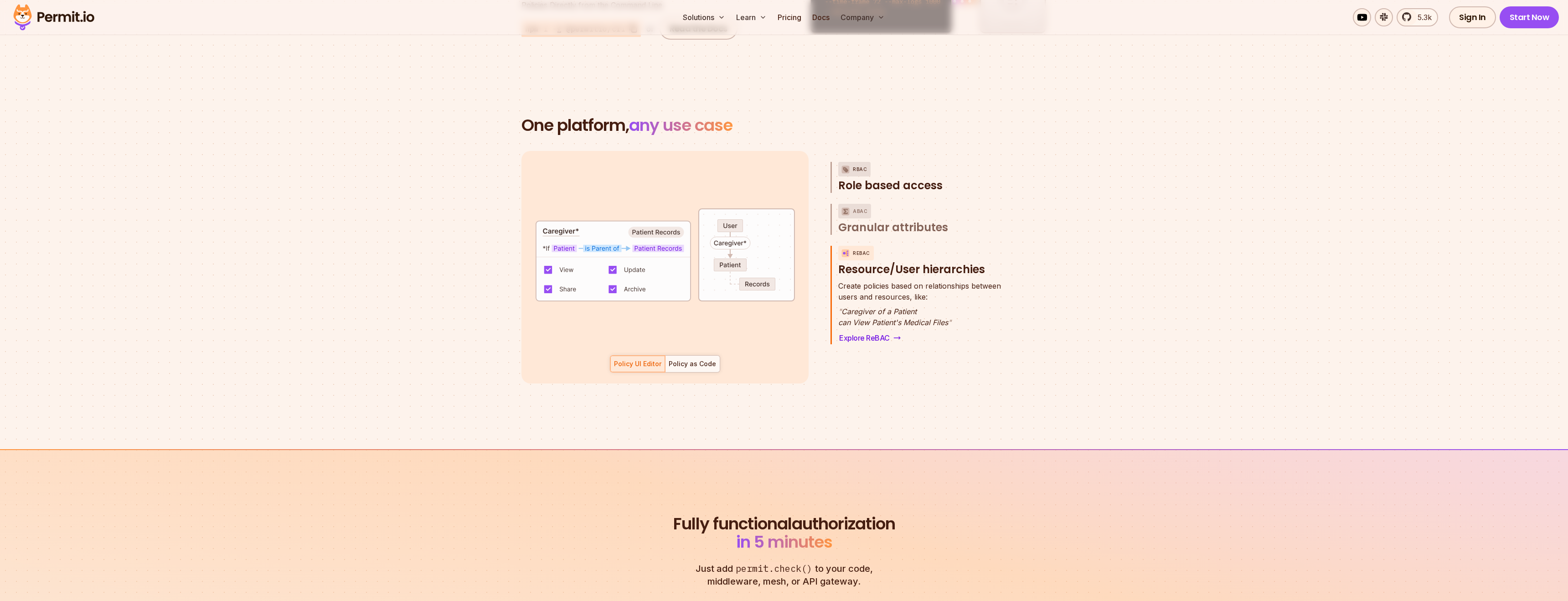
click at [900, 178] on span "Role based access" at bounding box center [890, 186] width 104 height 15
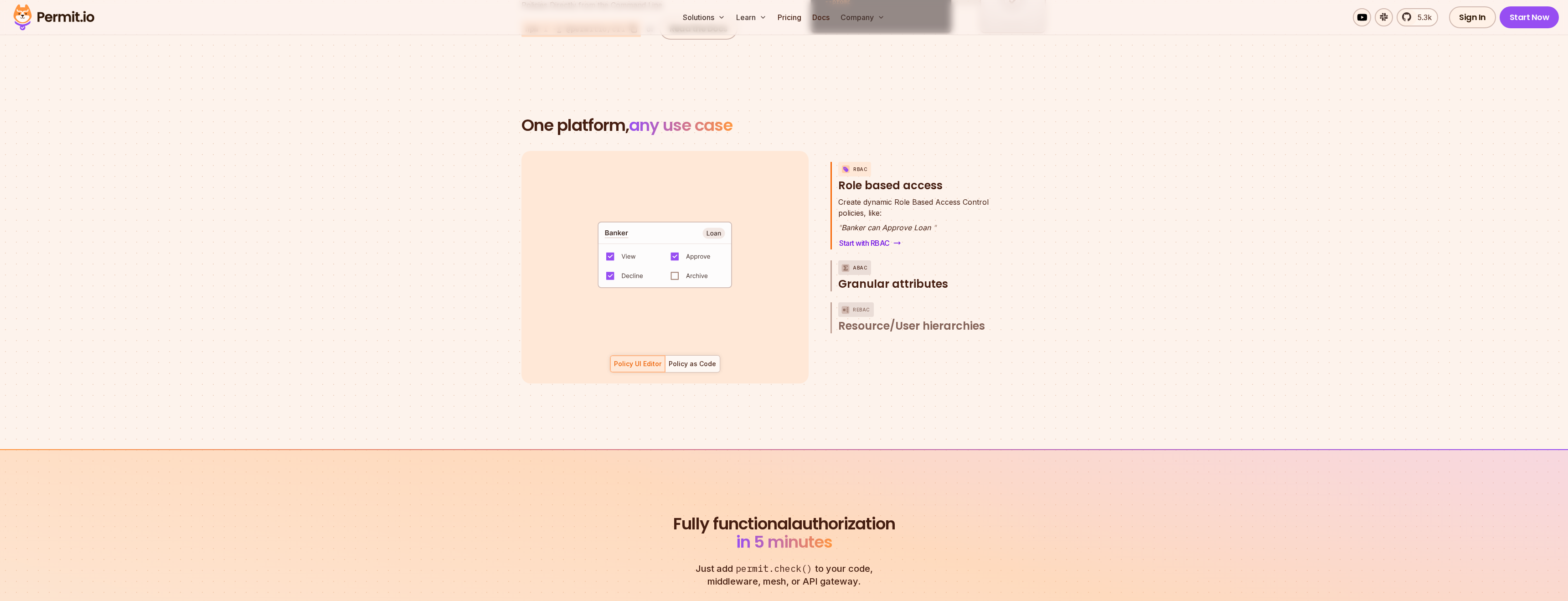
click at [905, 277] on span "Granular attributes" at bounding box center [893, 284] width 110 height 15
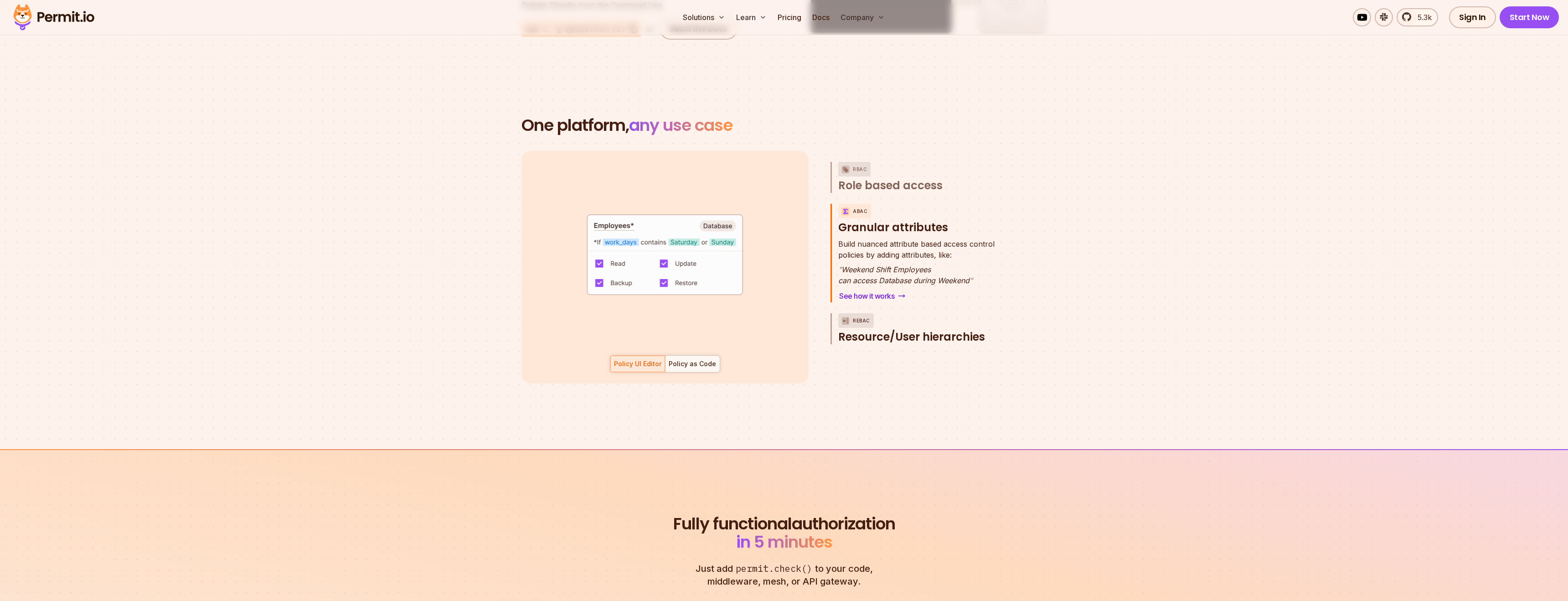
click at [965, 329] on span "Resource/User hierarchies" at bounding box center [911, 337] width 147 height 15
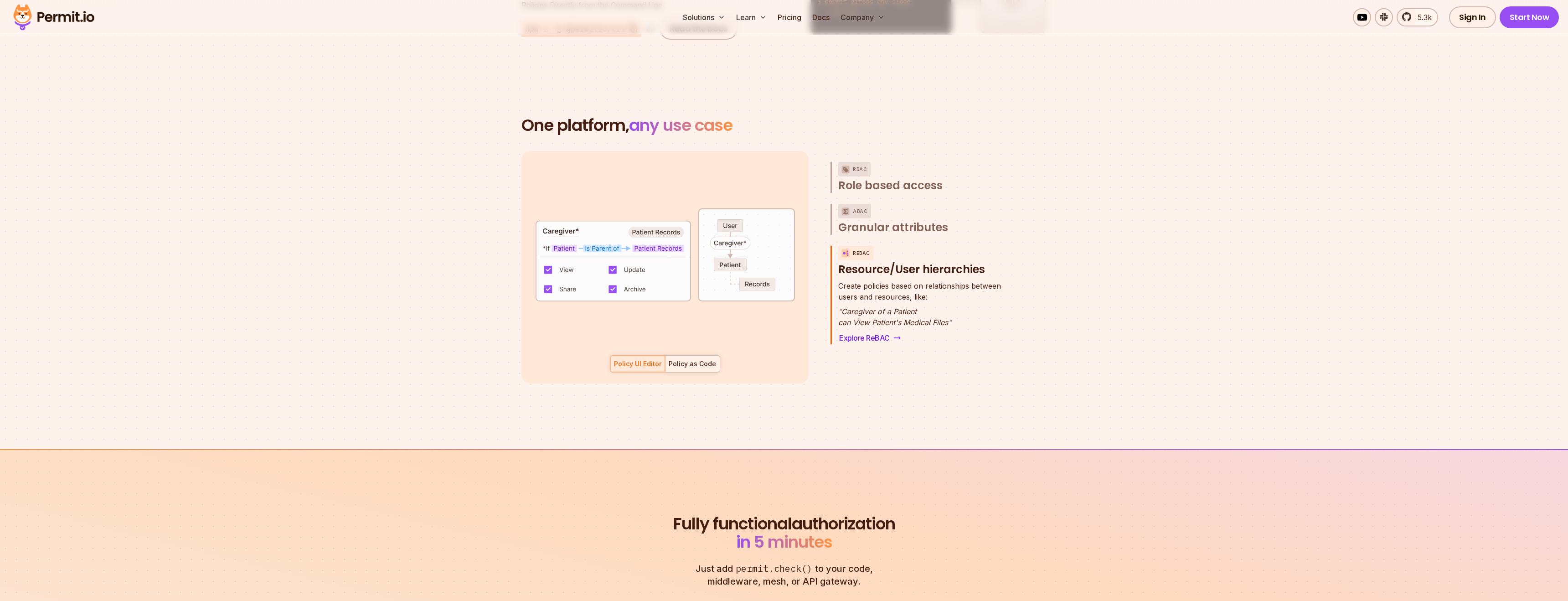
click at [707, 359] on div "Policy as Code" at bounding box center [693, 364] width 47 height 9
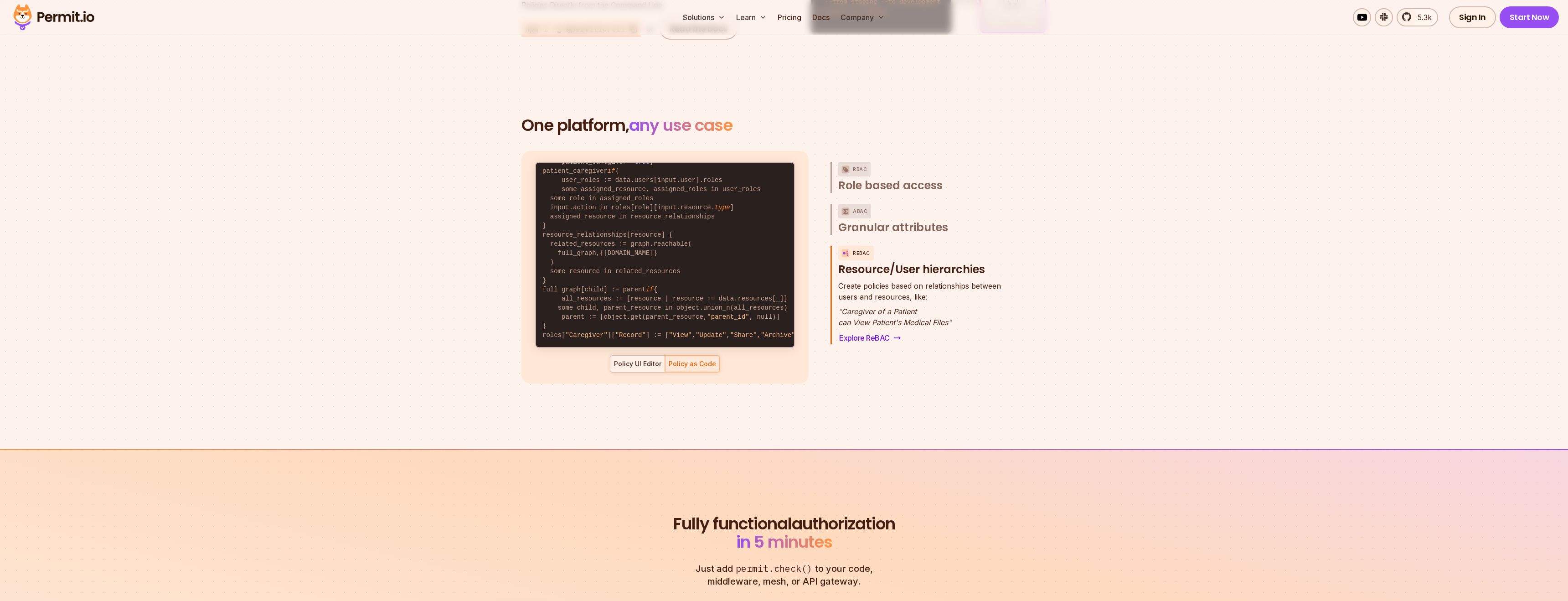
click at [647, 359] on div "Policy UI Editor" at bounding box center [638, 364] width 47 height 9
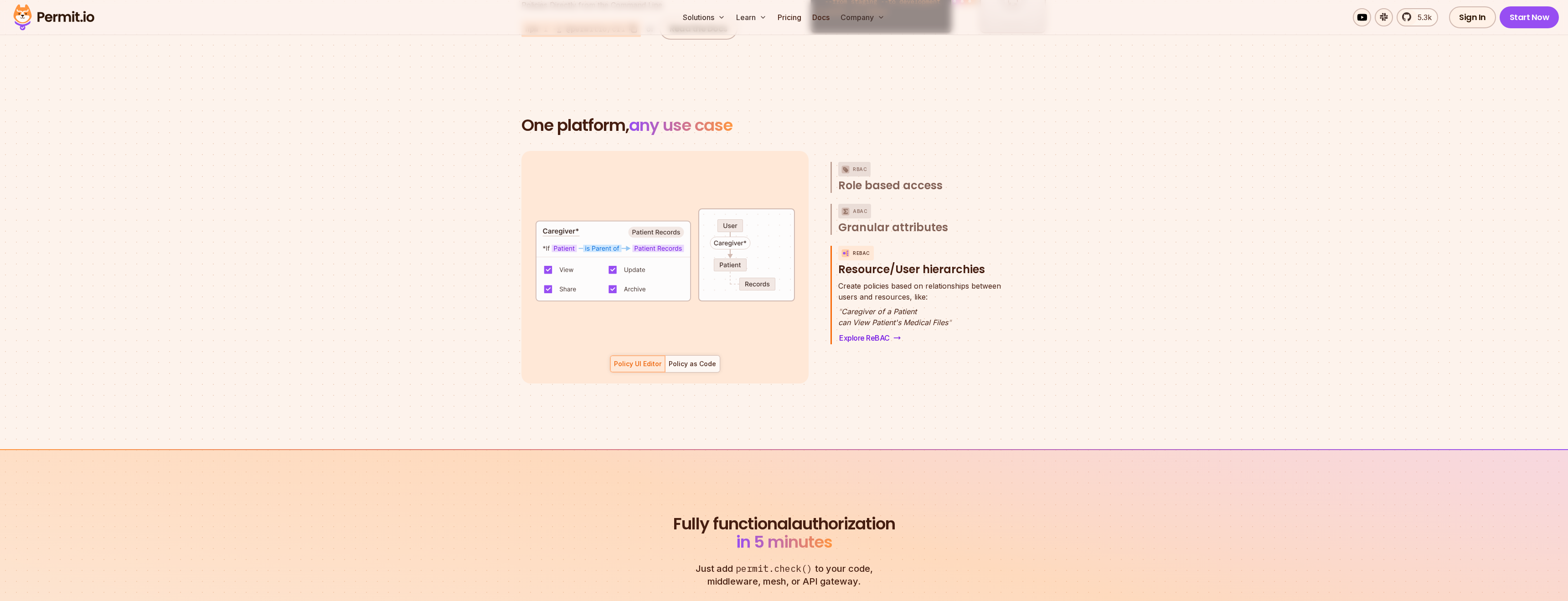
click at [956, 358] on div "RBAC Role based access ABAC Granular attributes ReBAC Resource/User hierarchies…" at bounding box center [919, 267] width 178 height 233
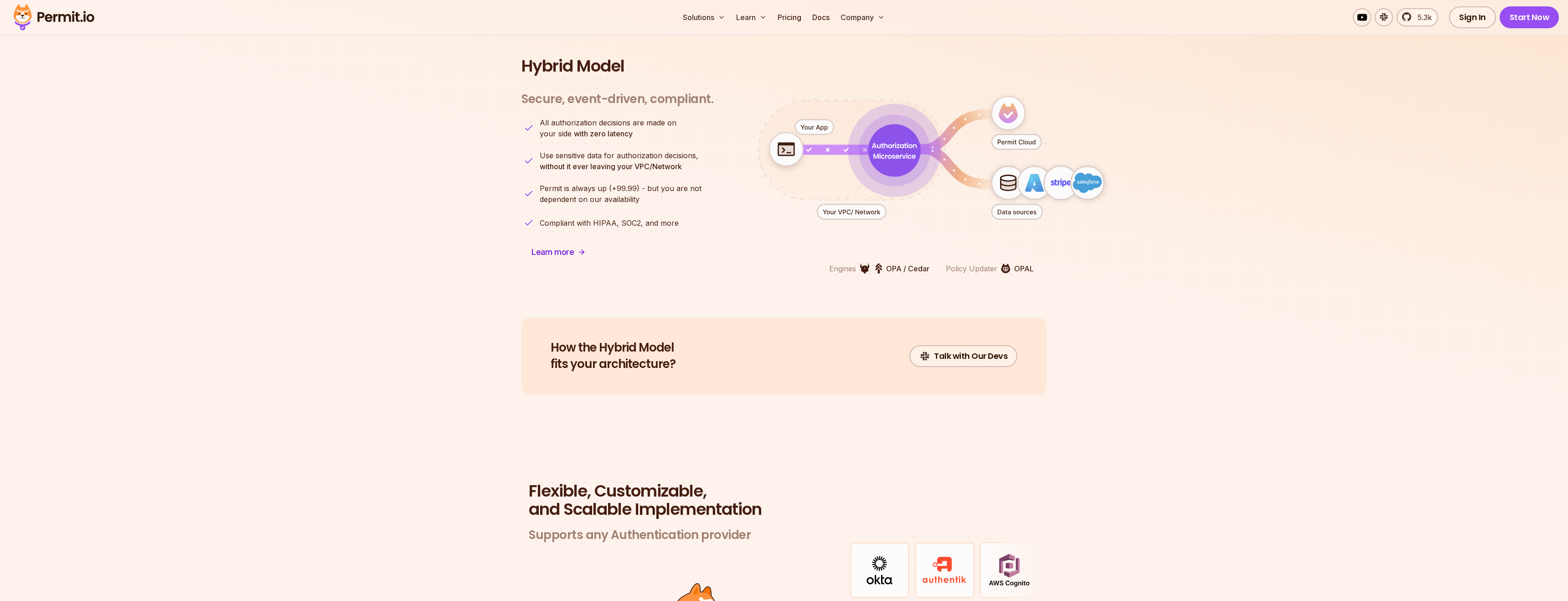
scroll to position [2173, 0]
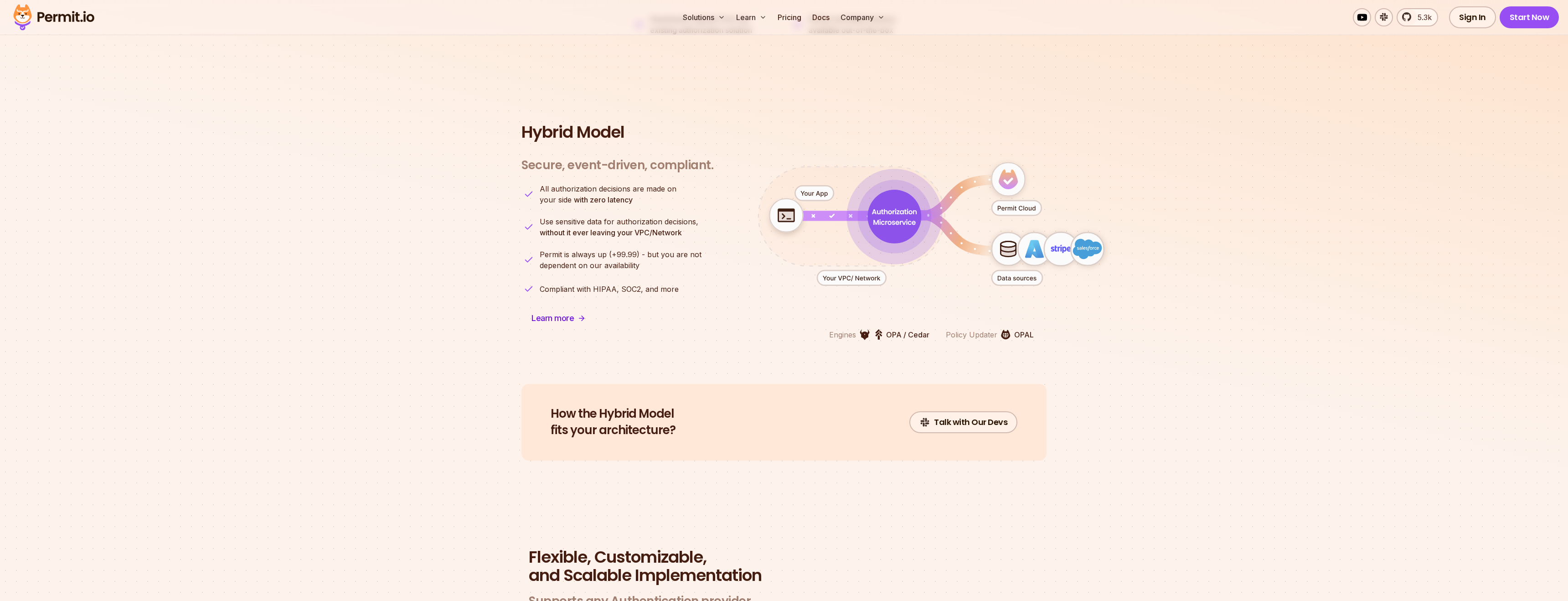
click at [886, 85] on section "Hybrid Model Secure, event-driven, compliant. Engines OPA / Cedar Policy Update…" at bounding box center [784, 231] width 1568 height 304
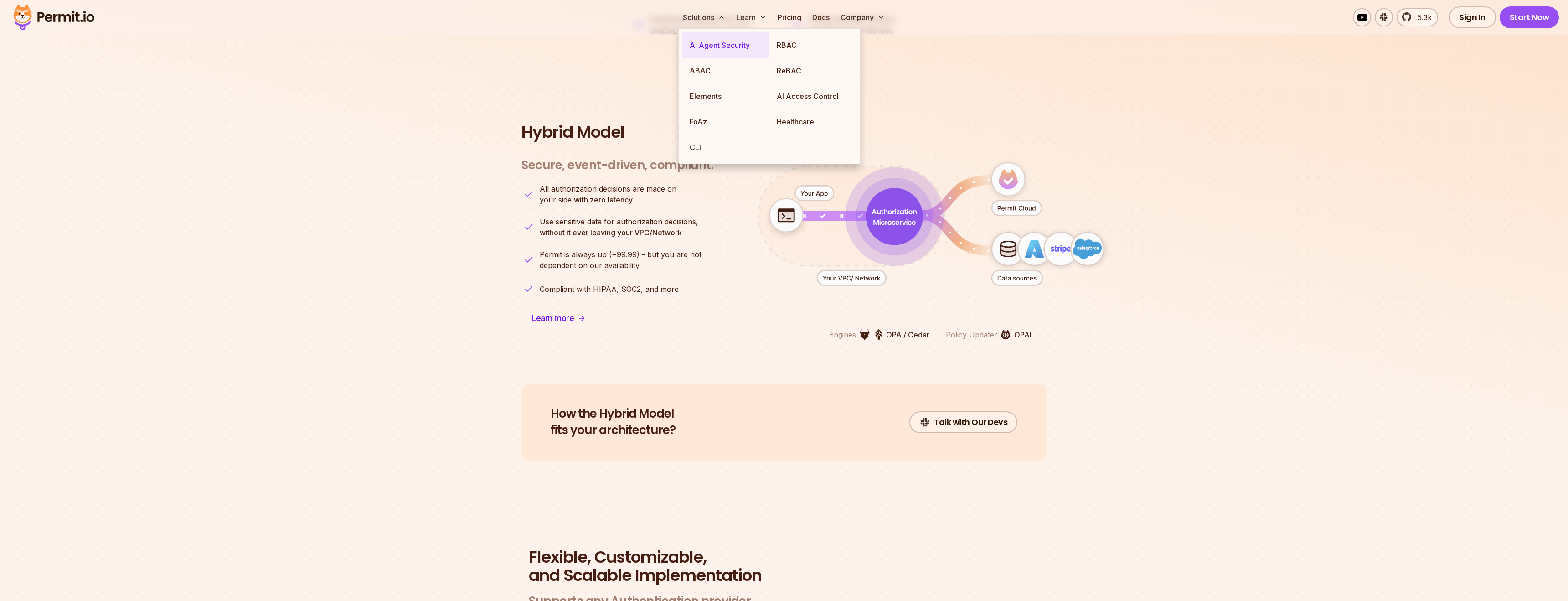
click at [718, 44] on link "AI Agent Security" at bounding box center [726, 45] width 87 height 26
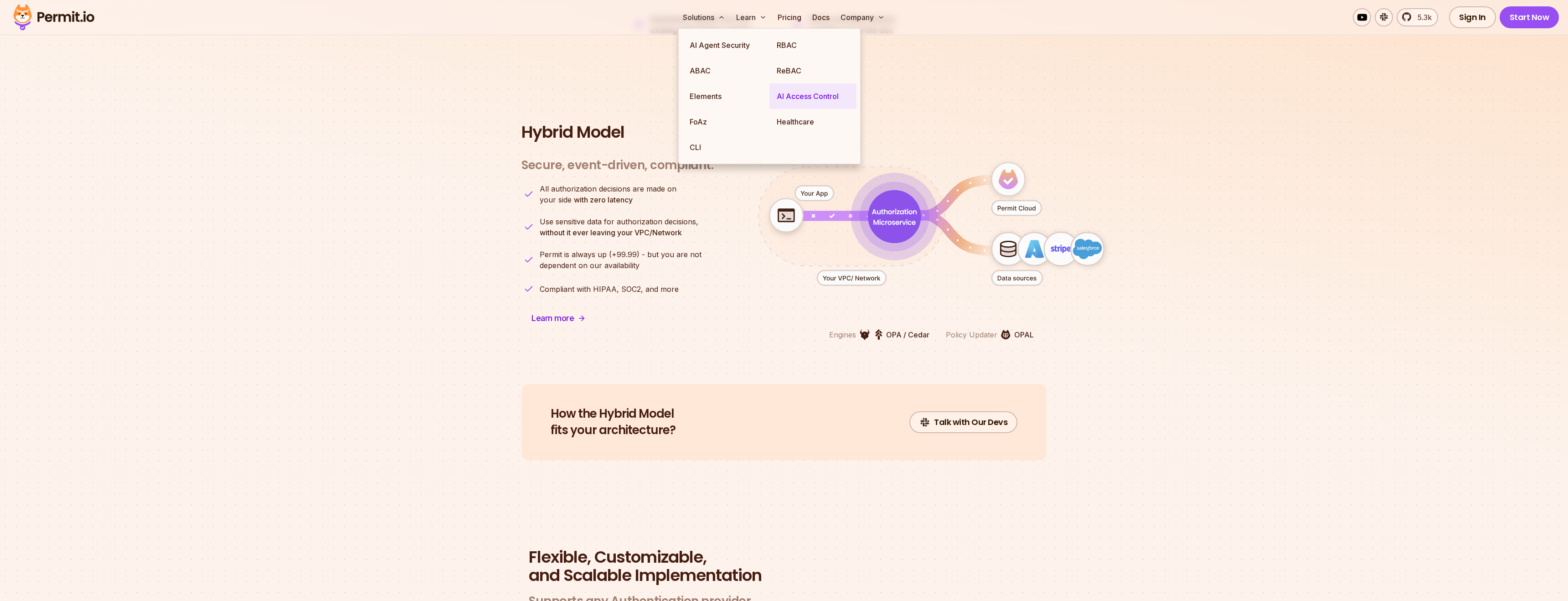
click at [815, 97] on link "AI Access Control" at bounding box center [813, 96] width 87 height 26
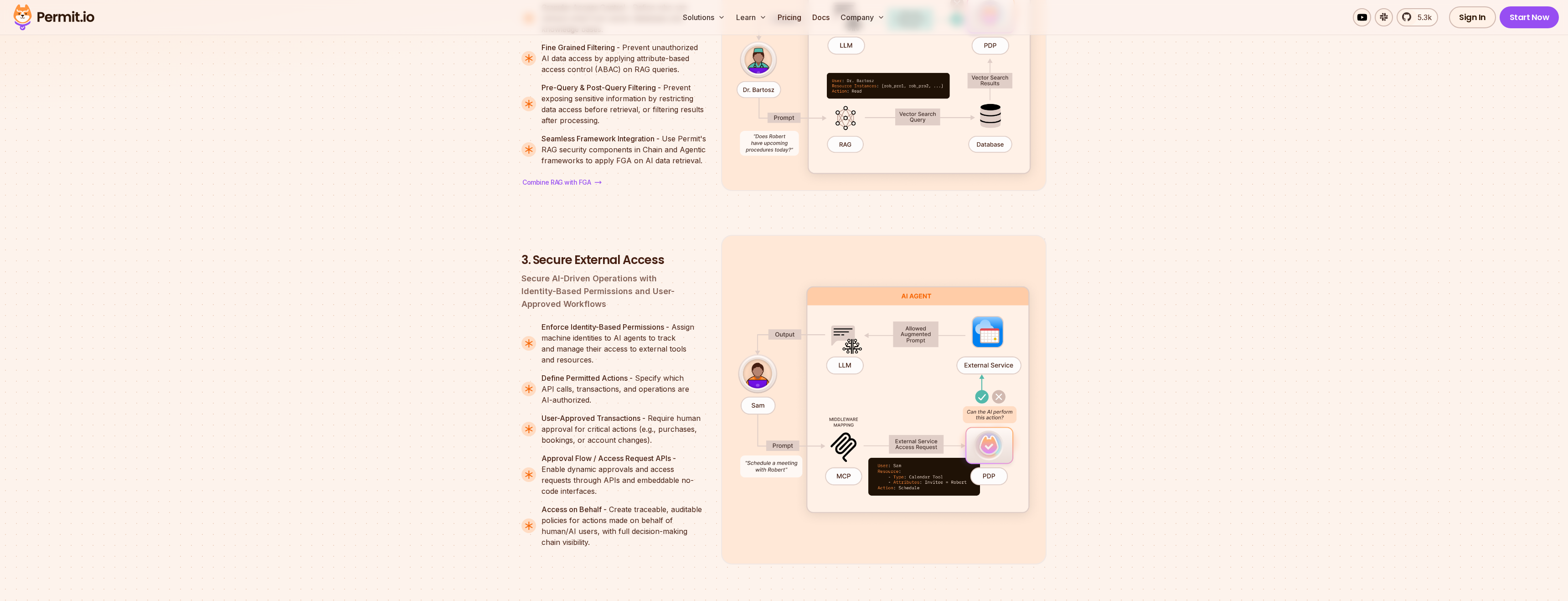
scroll to position [1608, 0]
click at [1219, 275] on section "[DOMAIN_NAME]'s Four-Perimeter Framework Prompt Filtering RAG Data Protection S…" at bounding box center [784, 172] width 1568 height 1386
click at [1215, 199] on section "[DOMAIN_NAME]'s Four-Perimeter Framework Prompt Filtering RAG Data Protection S…" at bounding box center [784, 172] width 1568 height 1386
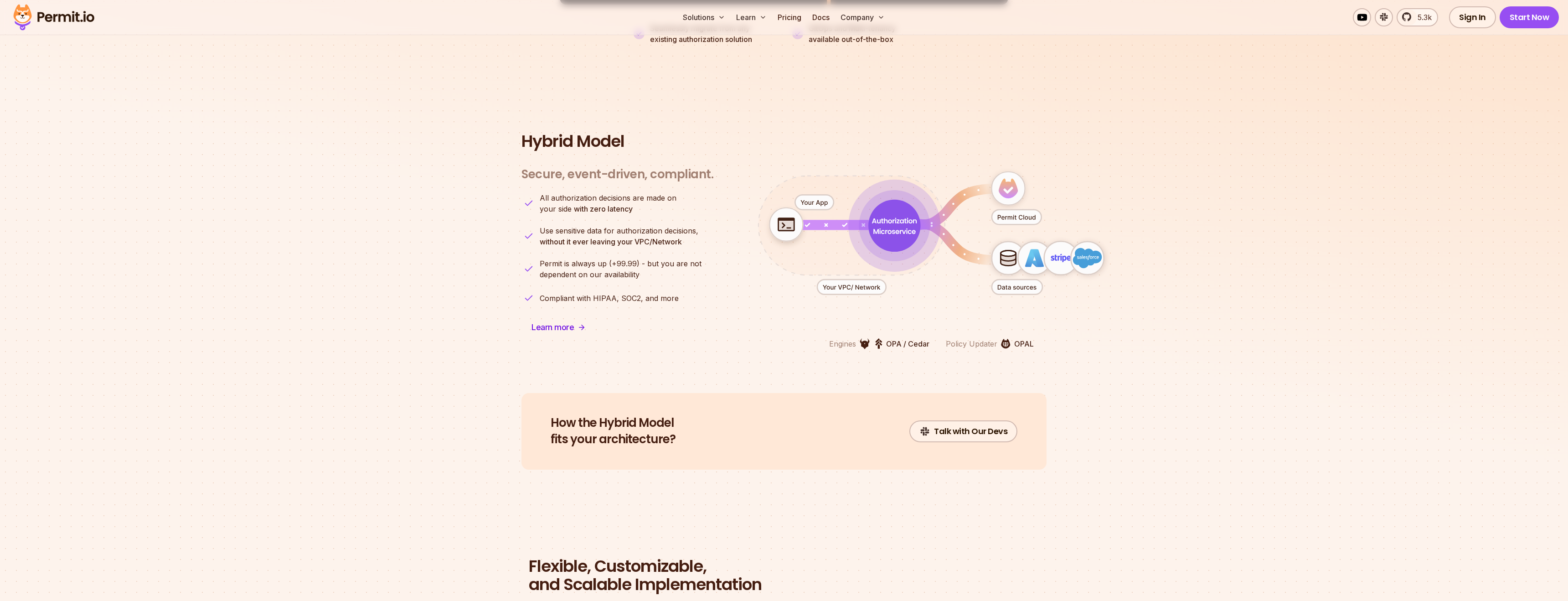
scroll to position [40, 0]
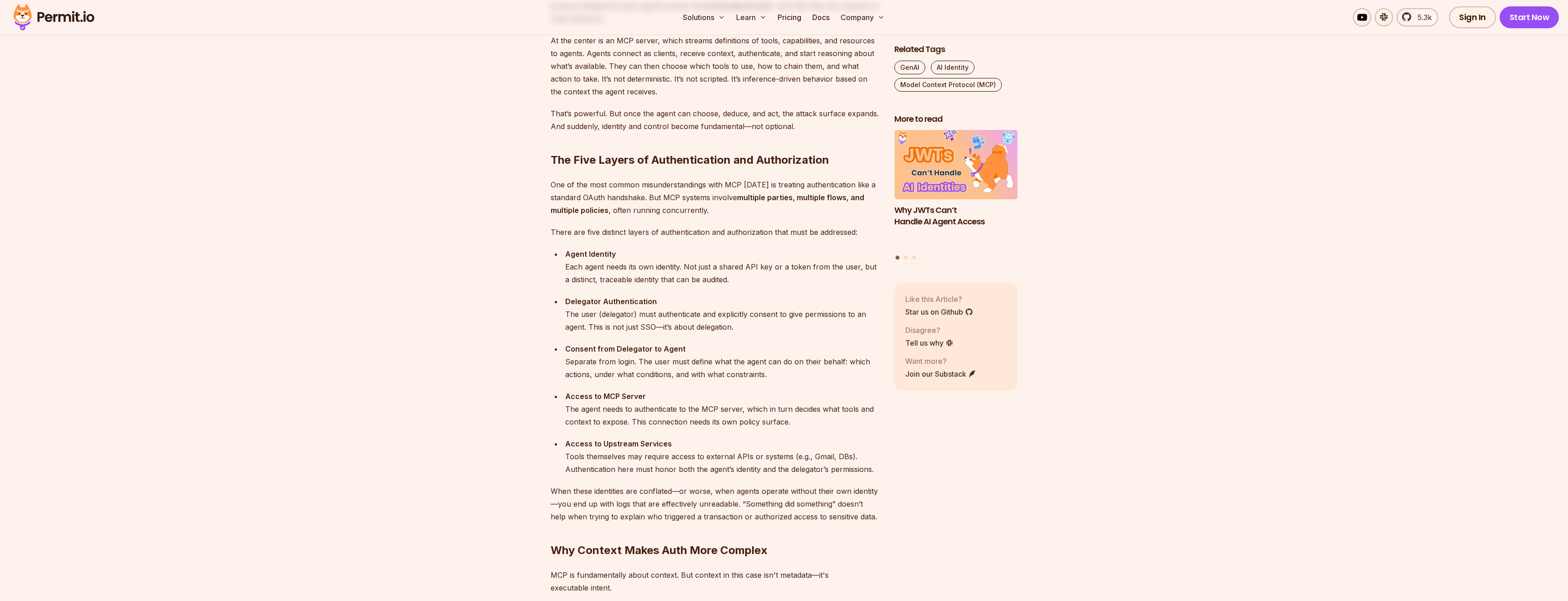
scroll to position [812, 0]
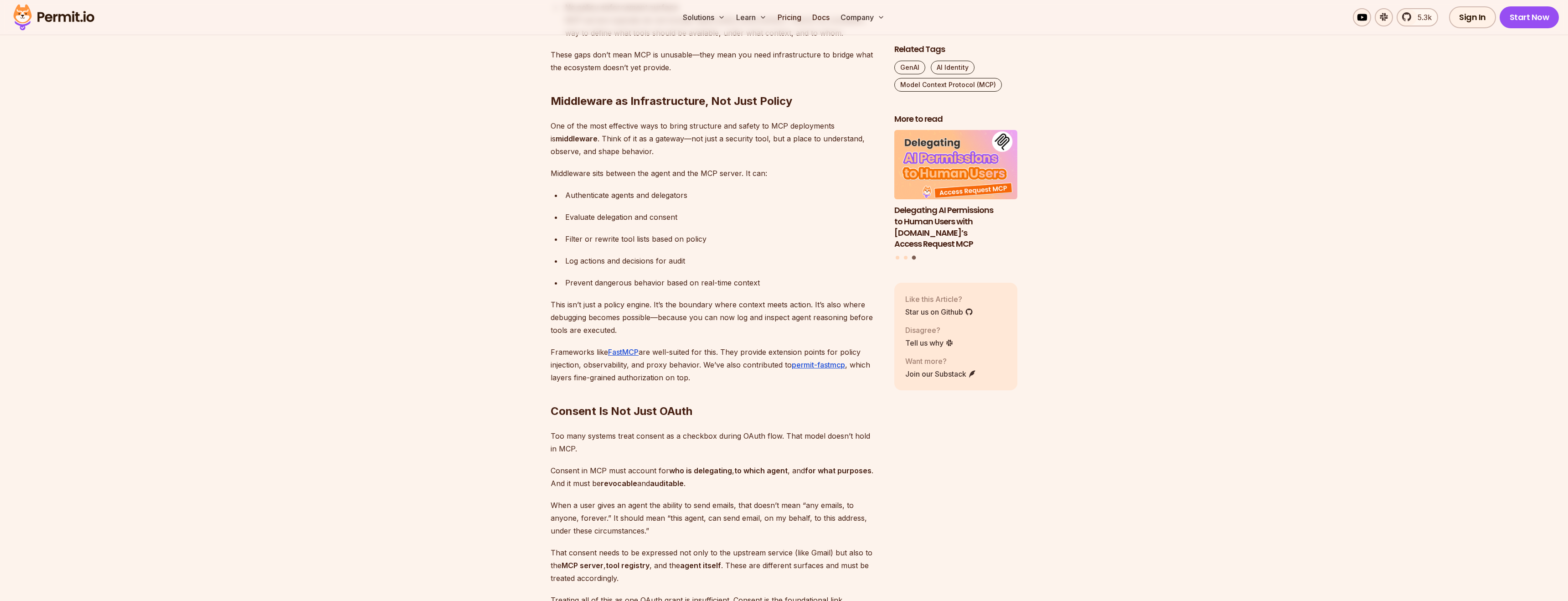
scroll to position [1956, 0]
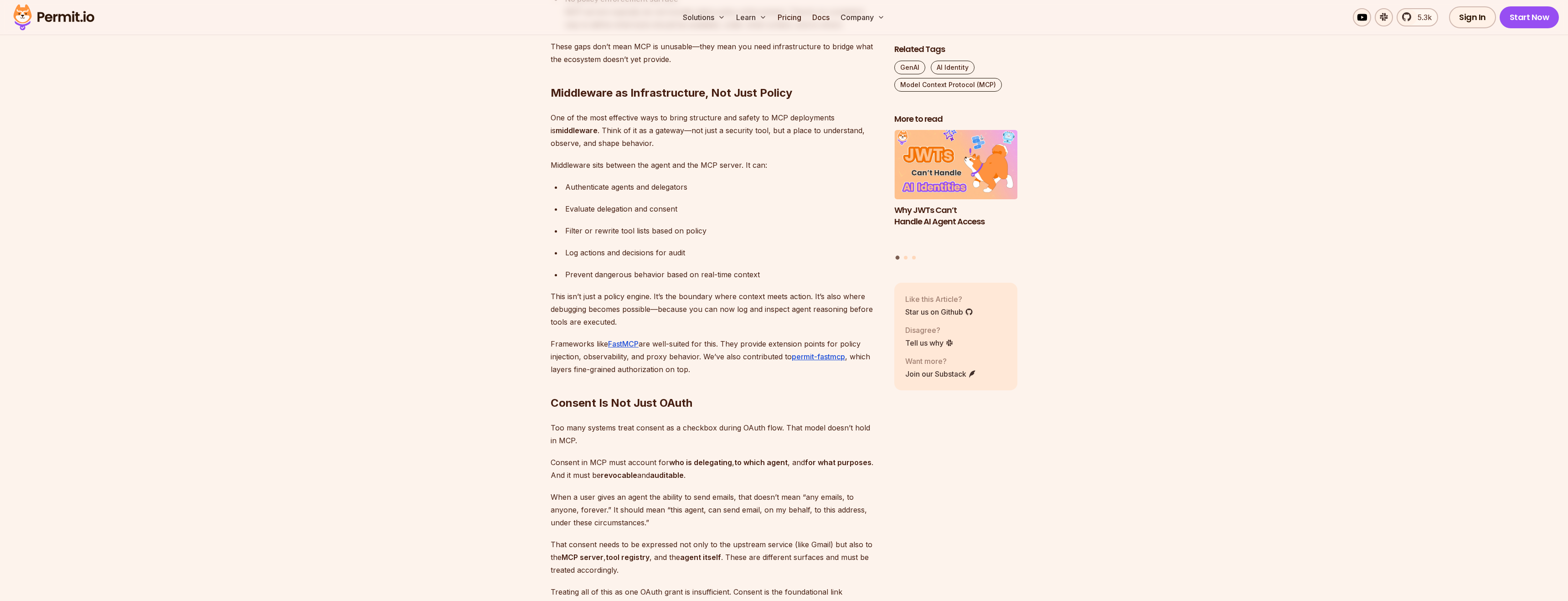
click at [625, 342] on link "FastMCP" at bounding box center [623, 343] width 30 height 9
